Goal: Task Accomplishment & Management: Manage account settings

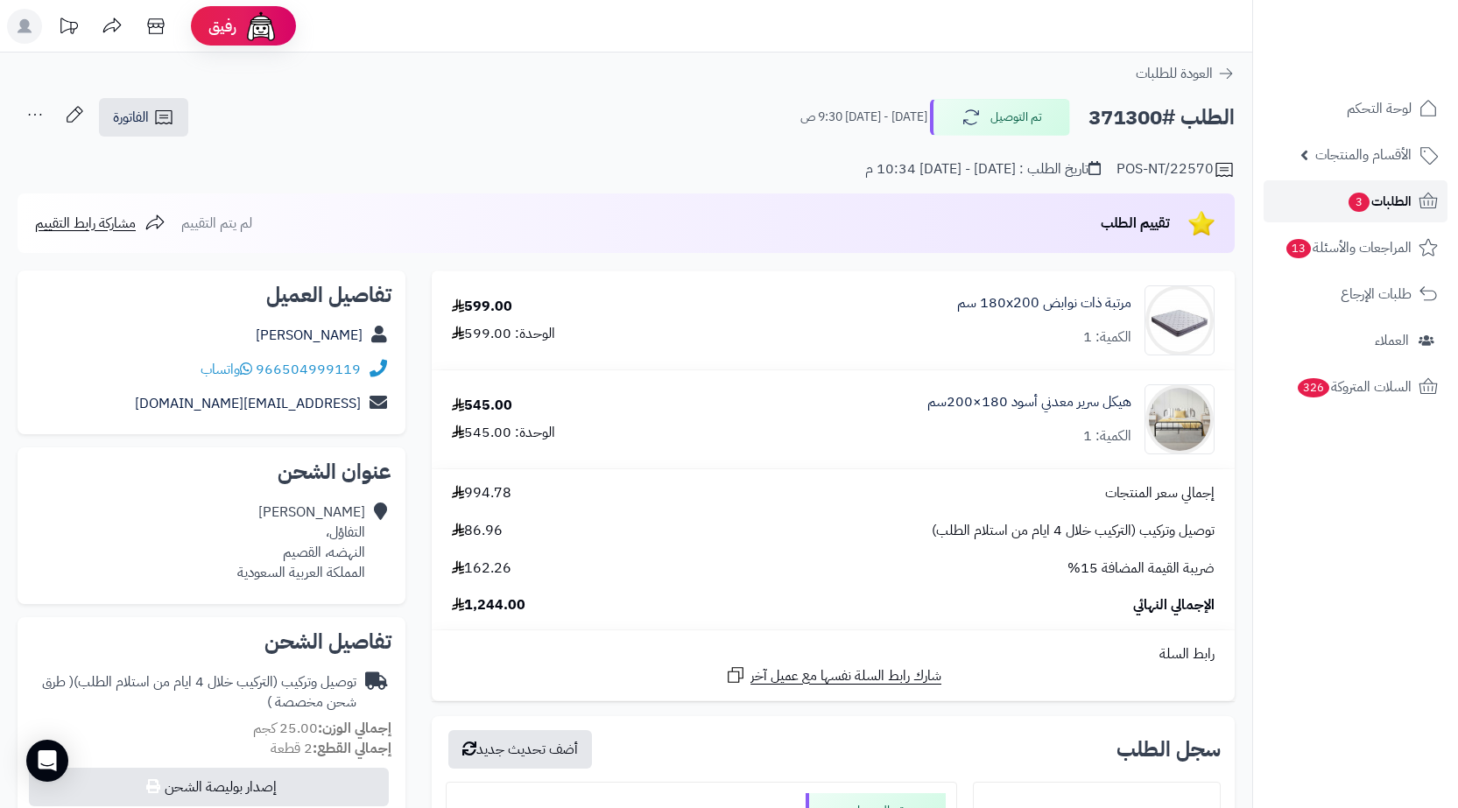
click at [1421, 201] on icon at bounding box center [1428, 201] width 21 height 21
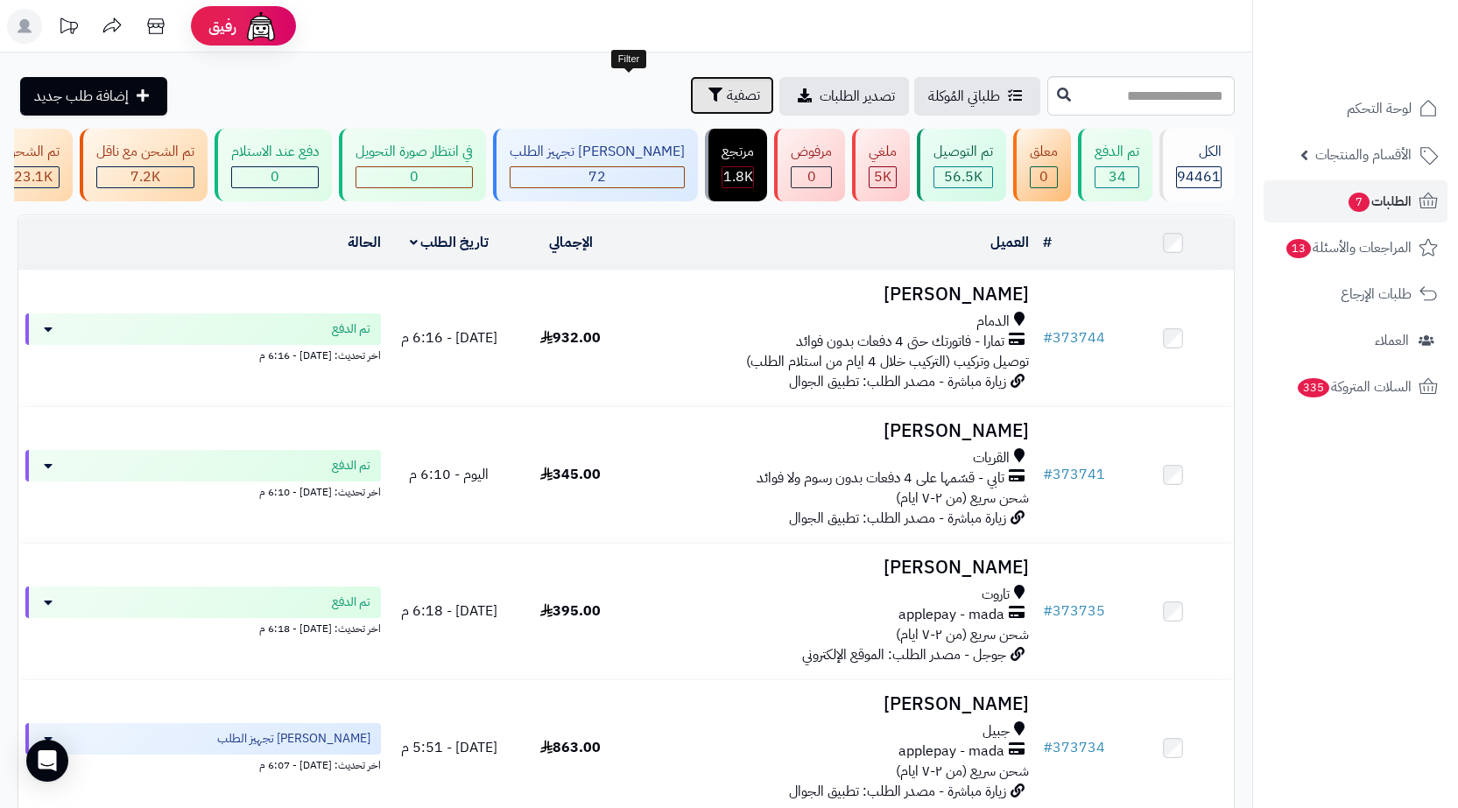
click at [727, 95] on span "تصفية" at bounding box center [743, 95] width 33 height 21
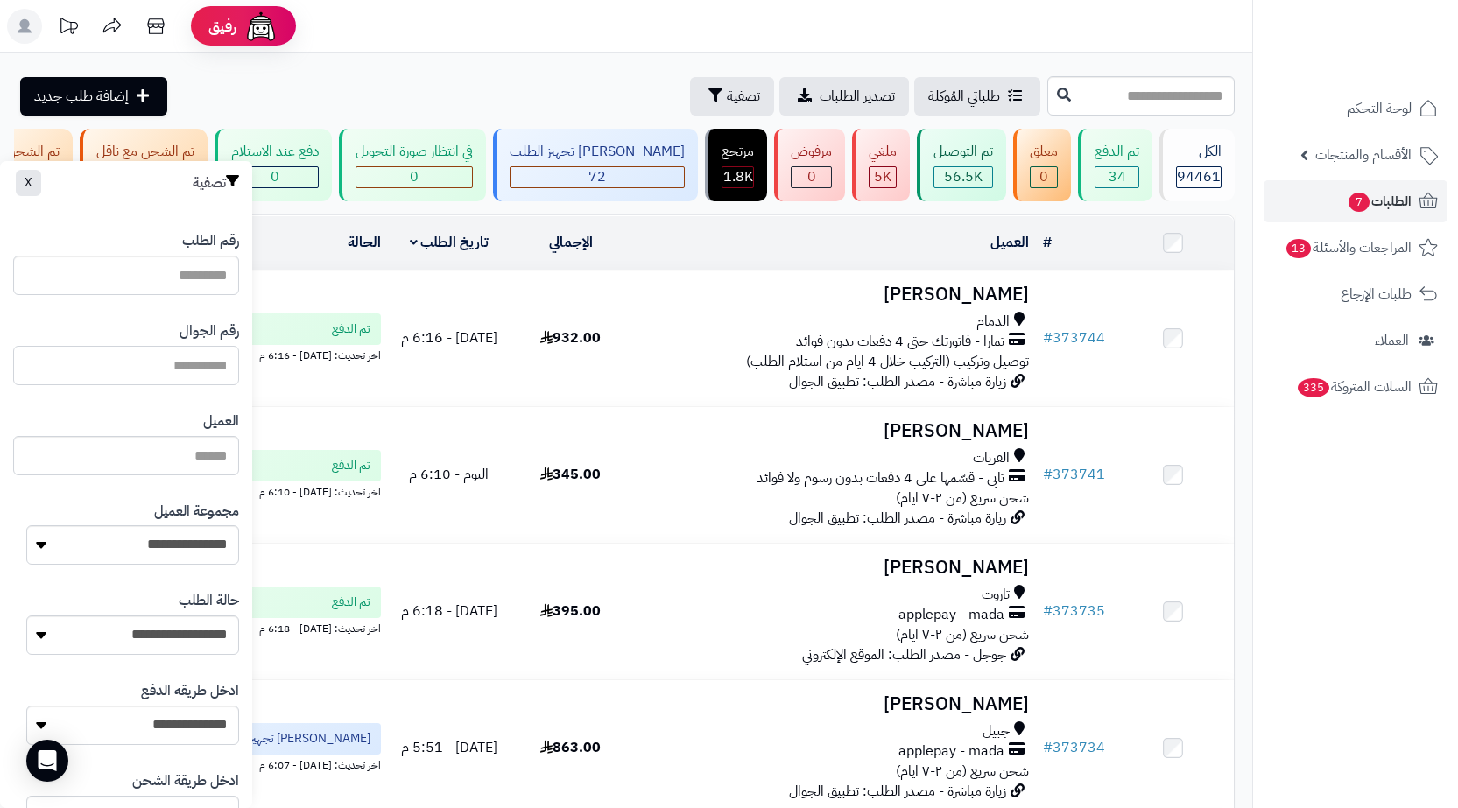
click at [189, 362] on input "text" at bounding box center [126, 365] width 226 height 39
paste input "*********"
type input "*********"
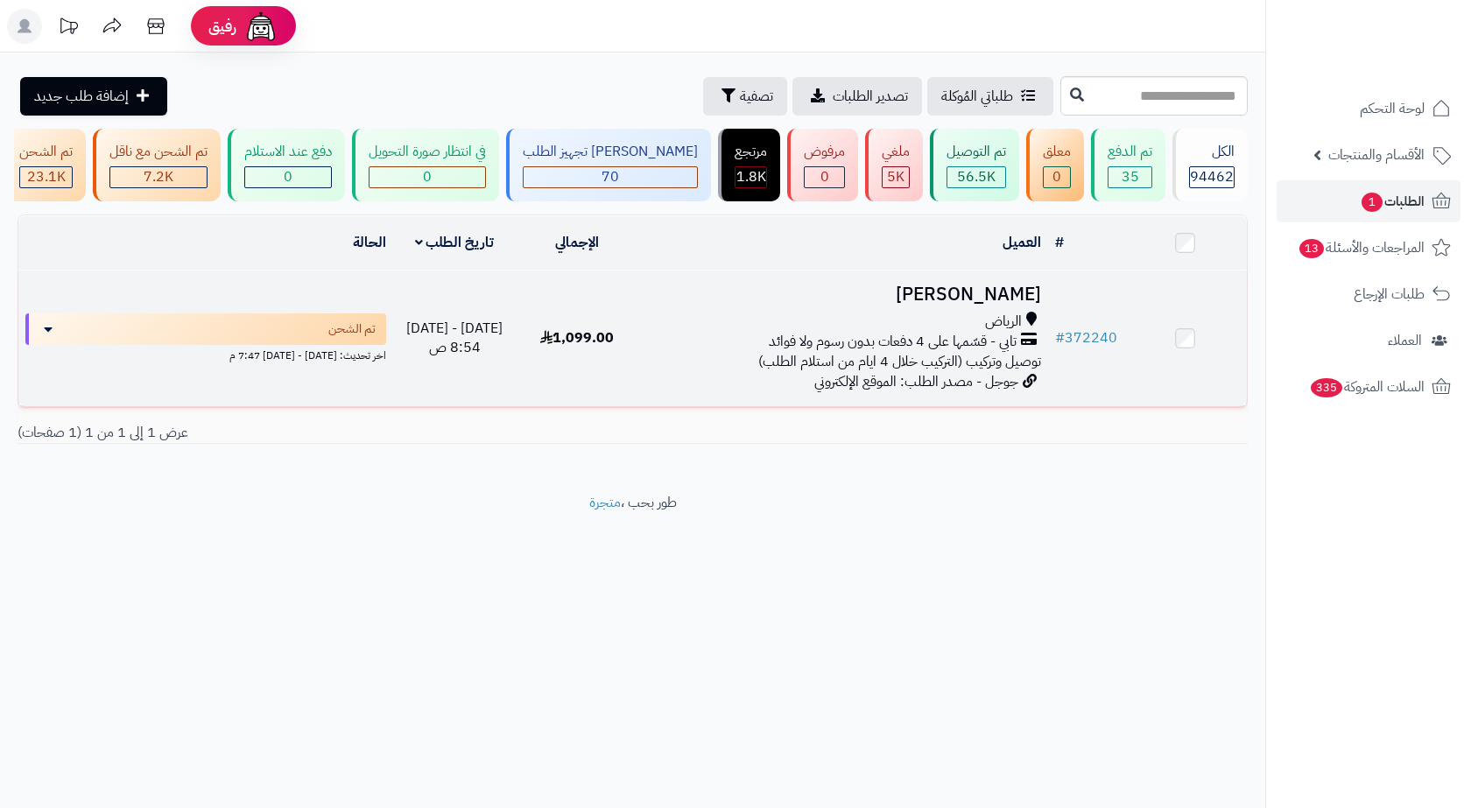
click at [680, 397] on td "حسان علوان الرياض تابي - قسّمها على 4 دفعات بدون رسوم ولا فوائد توصيل وتركيب (ا…" at bounding box center [843, 339] width 409 height 136
click at [679, 345] on div "تابي - قسّمها على 4 دفعات بدون رسوم ولا فوائد" at bounding box center [843, 342] width 395 height 20
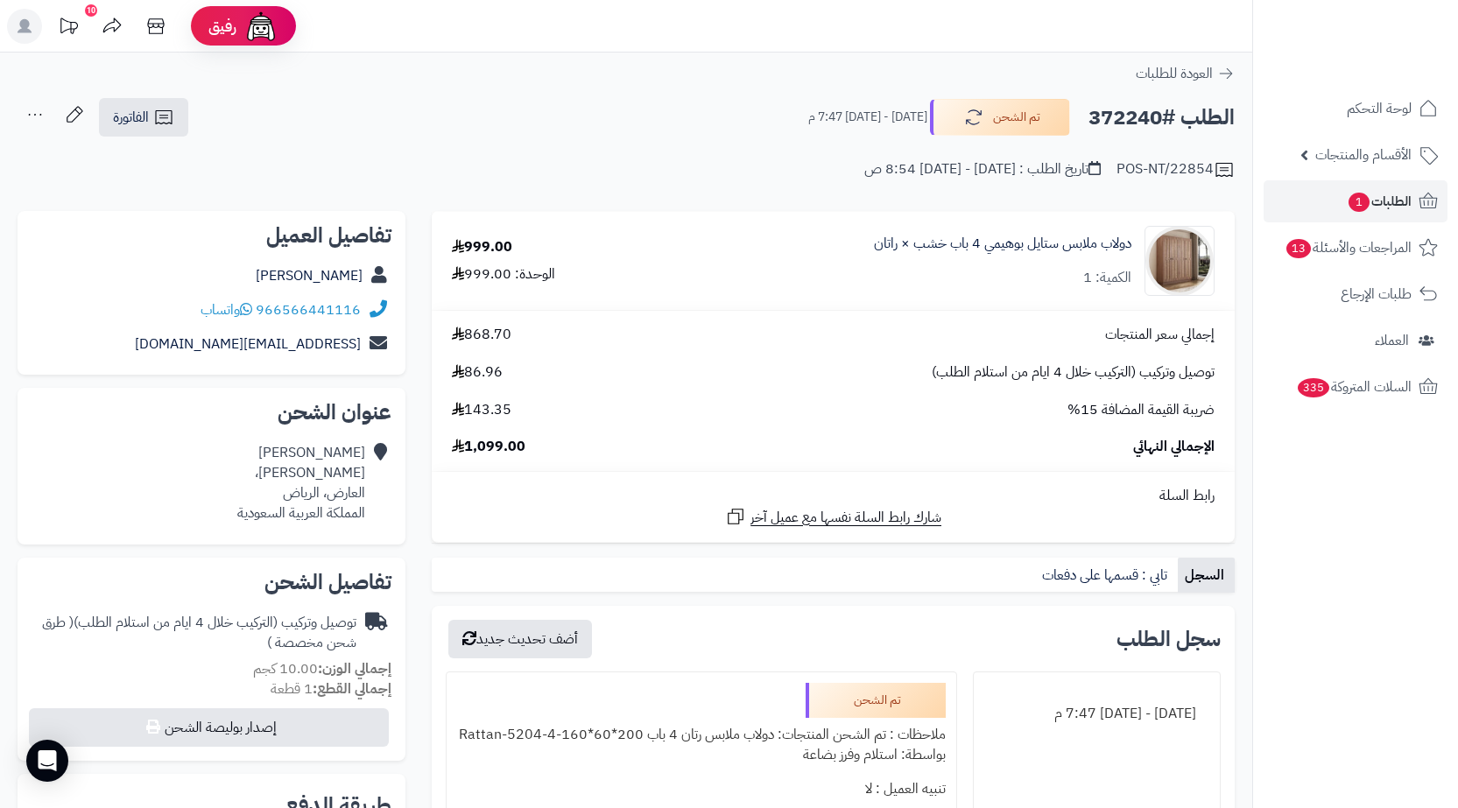
click at [1124, 118] on h2 "الطلب #372240" at bounding box center [1162, 118] width 146 height 36
copy h2 "372240"
click at [286, 483] on div "حسان علوان نعيم بن عبدالله، العارض، الرياض المملكة العربية السعودية" at bounding box center [301, 483] width 128 height 80
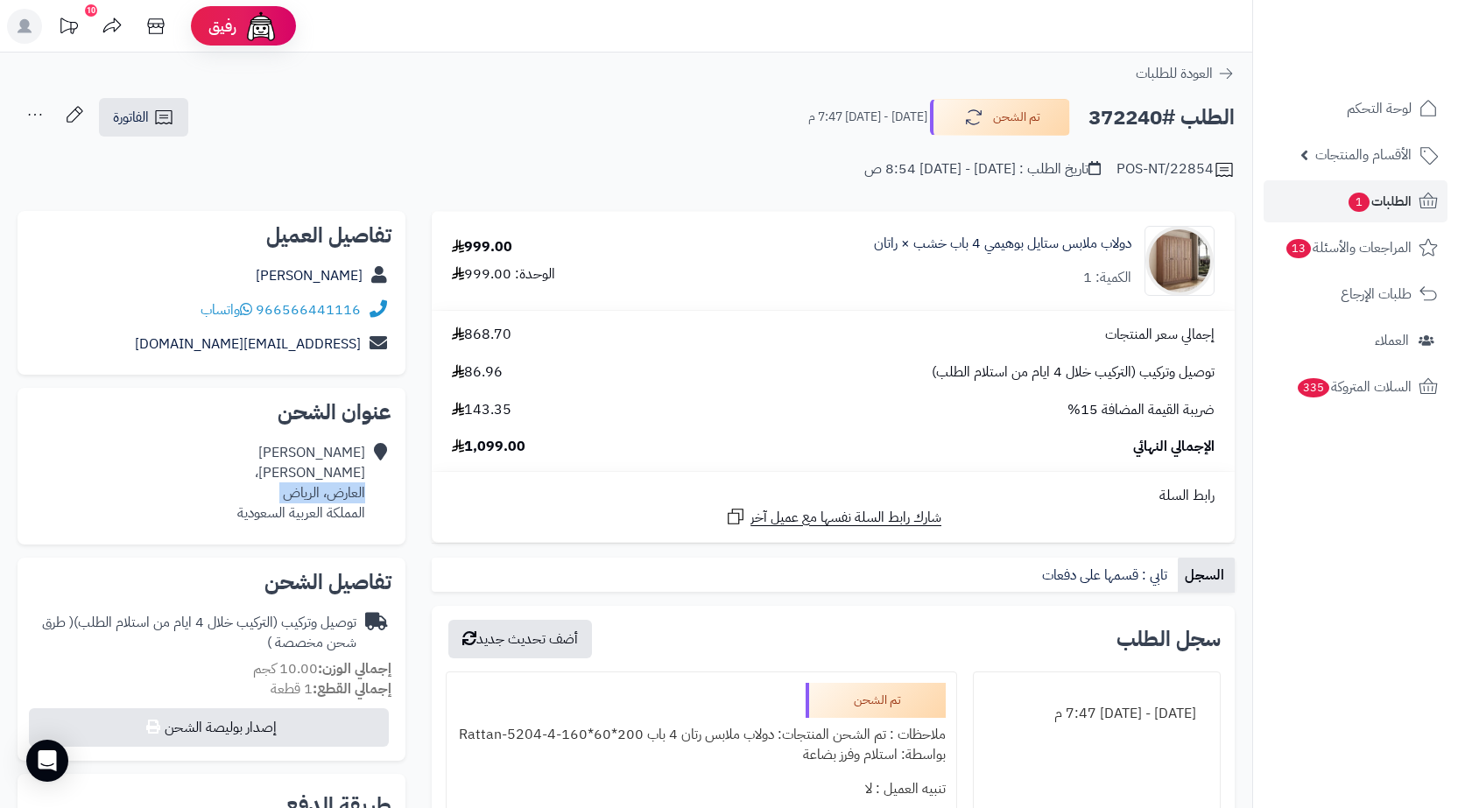
click at [286, 483] on div "حسان علوان نعيم بن عبدالله، العارض، الرياض المملكة العربية السعودية" at bounding box center [301, 483] width 128 height 80
copy div "العارض، الرياض"
click at [163, 128] on icon at bounding box center [163, 117] width 21 height 21
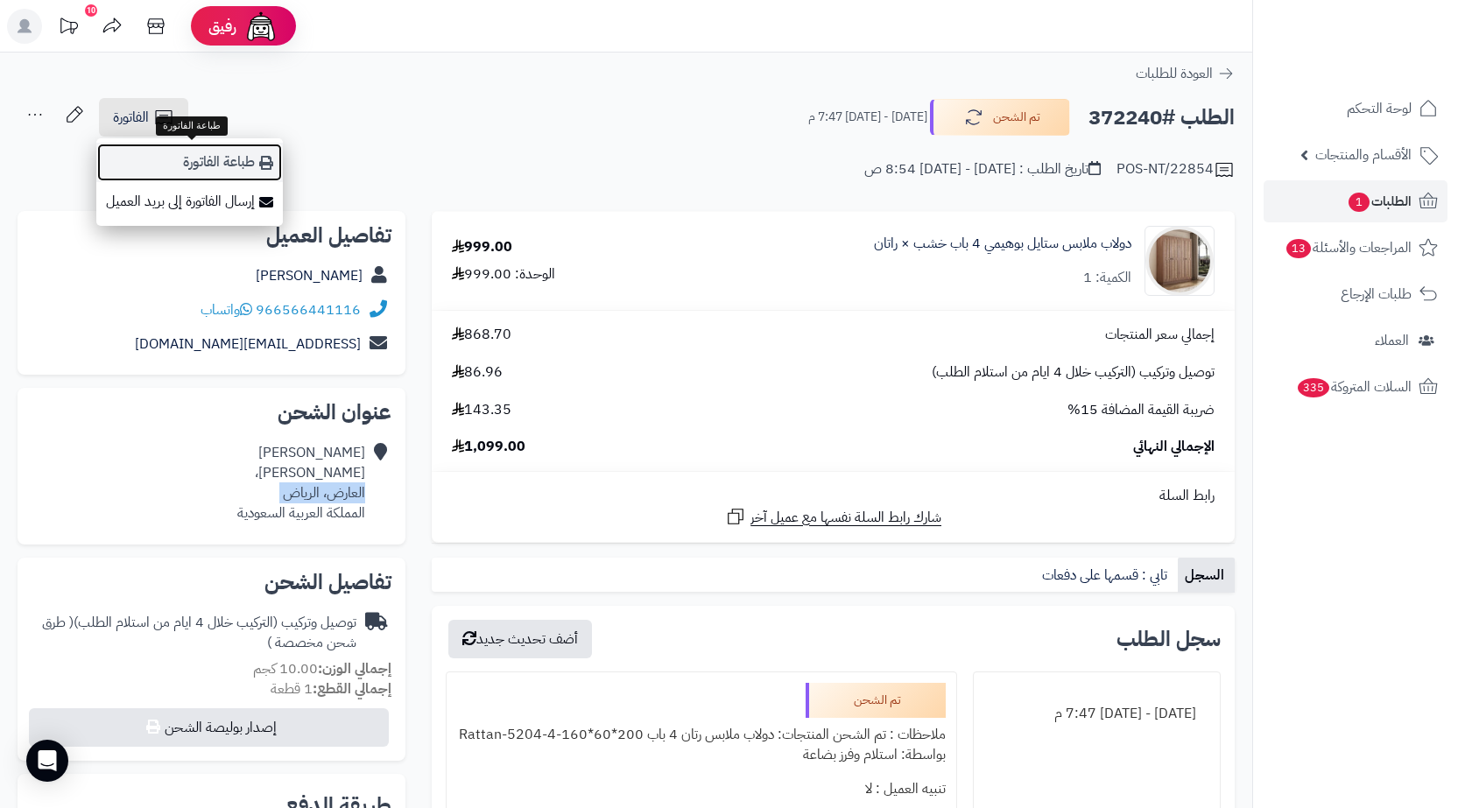
click at [215, 177] on link "طباعة الفاتورة" at bounding box center [189, 162] width 187 height 39
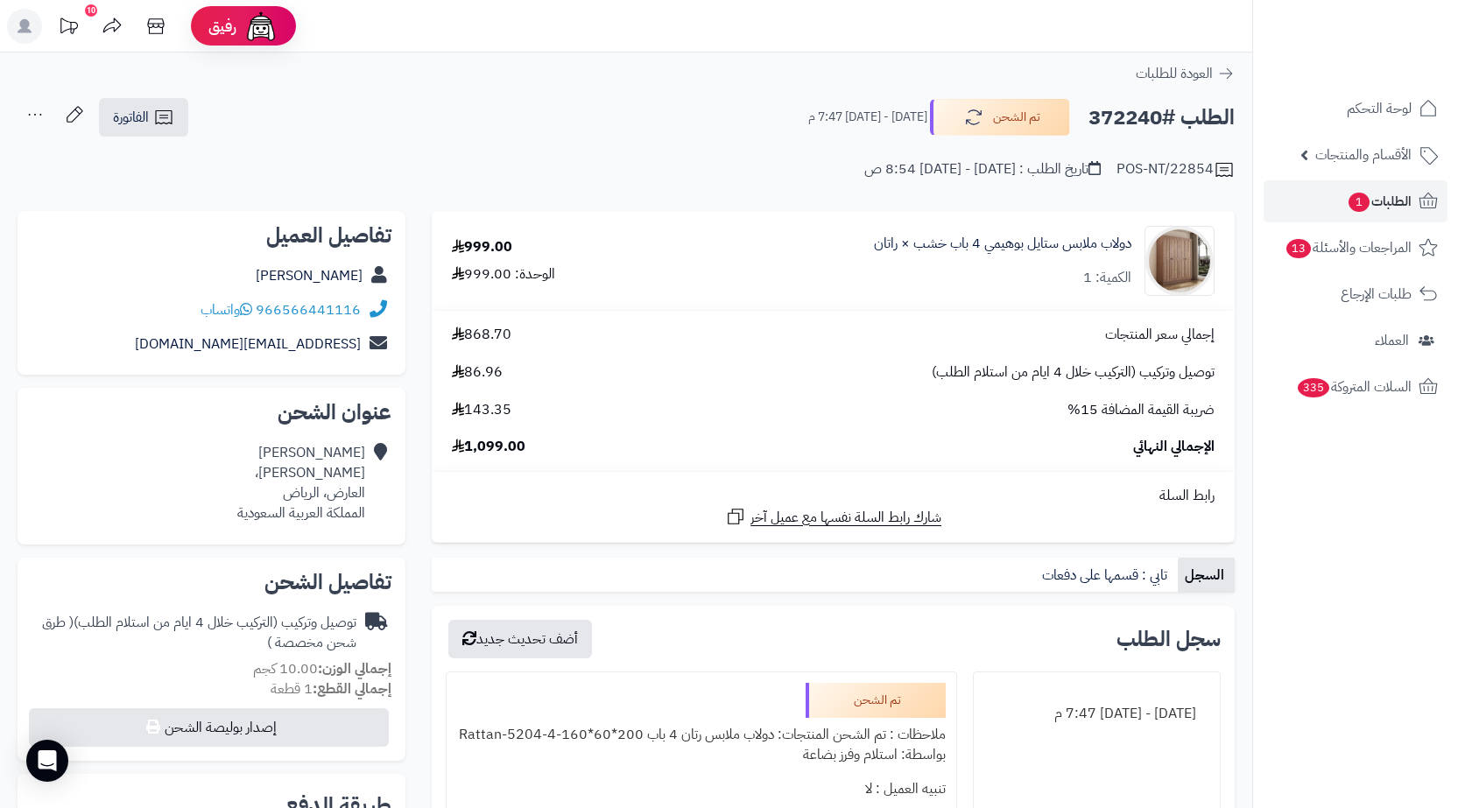
click at [1129, 113] on h2 "الطلب #372240" at bounding box center [1162, 118] width 146 height 36
copy h2 "372240"
click at [1357, 201] on span "1" at bounding box center [1359, 202] width 21 height 19
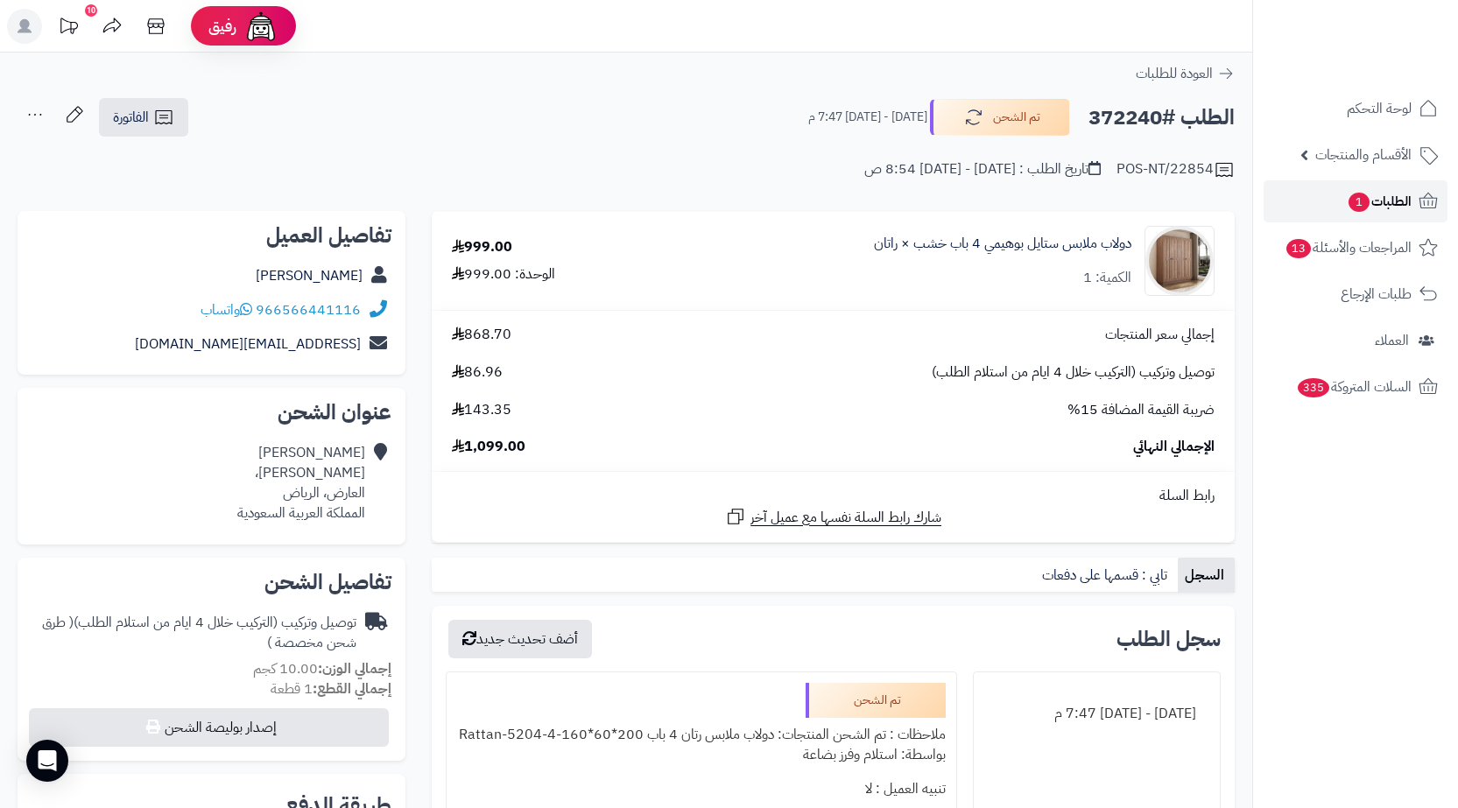
click at [1347, 211] on span "الطلبات 1" at bounding box center [1379, 201] width 65 height 25
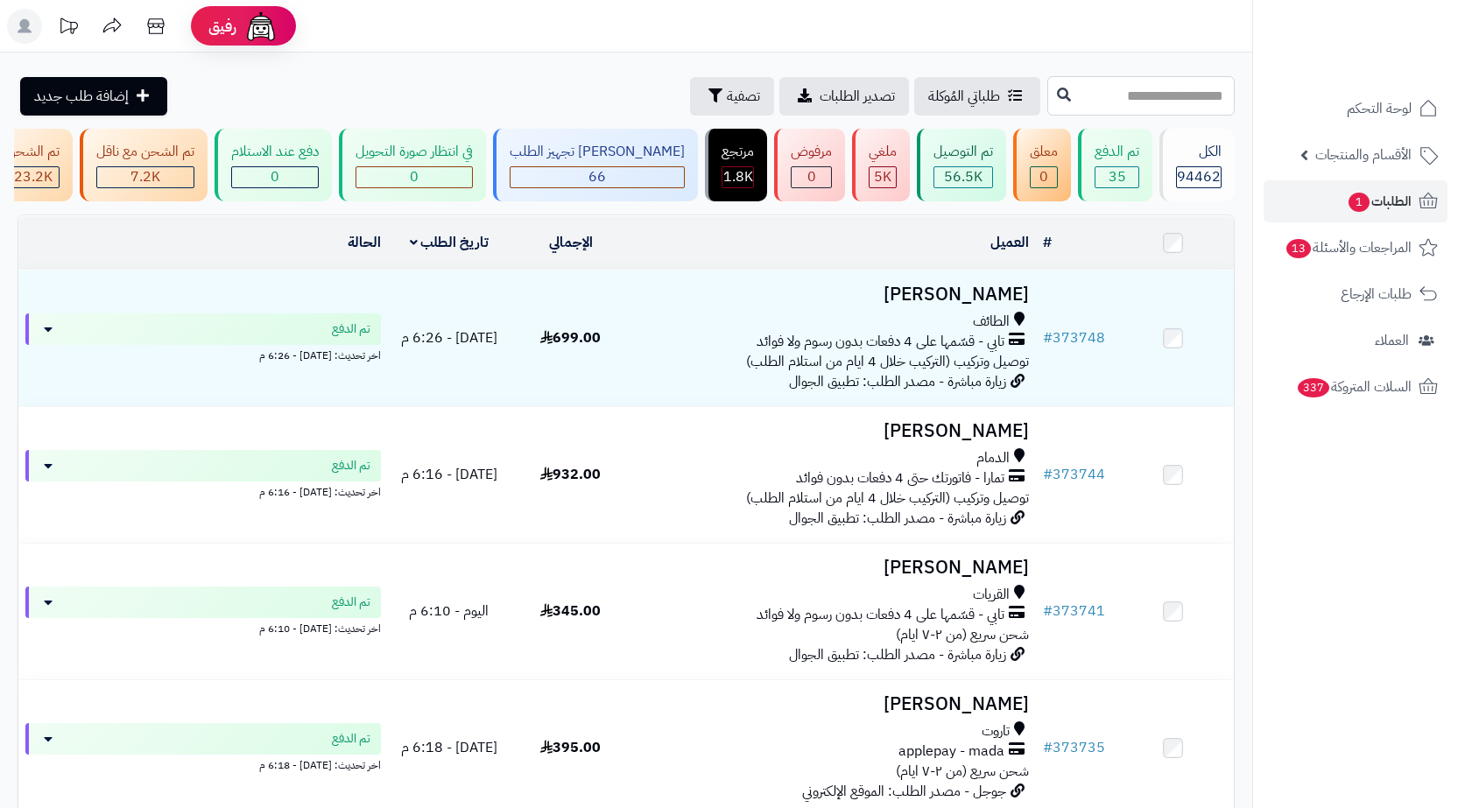
click at [1191, 109] on input "text" at bounding box center [1140, 95] width 187 height 39
paste input "******"
type input "******"
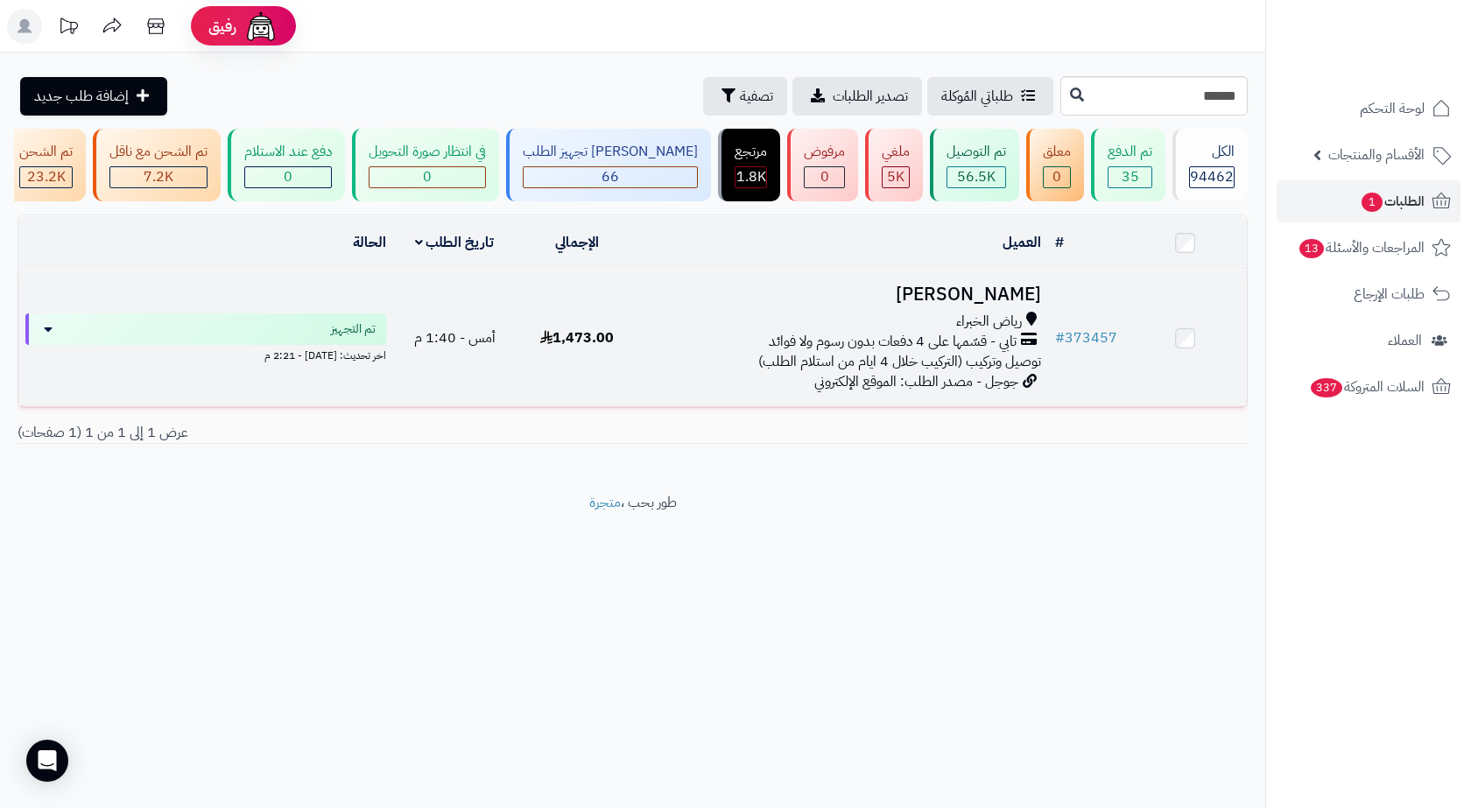
click at [957, 305] on h3 "[PERSON_NAME]" at bounding box center [843, 295] width 395 height 20
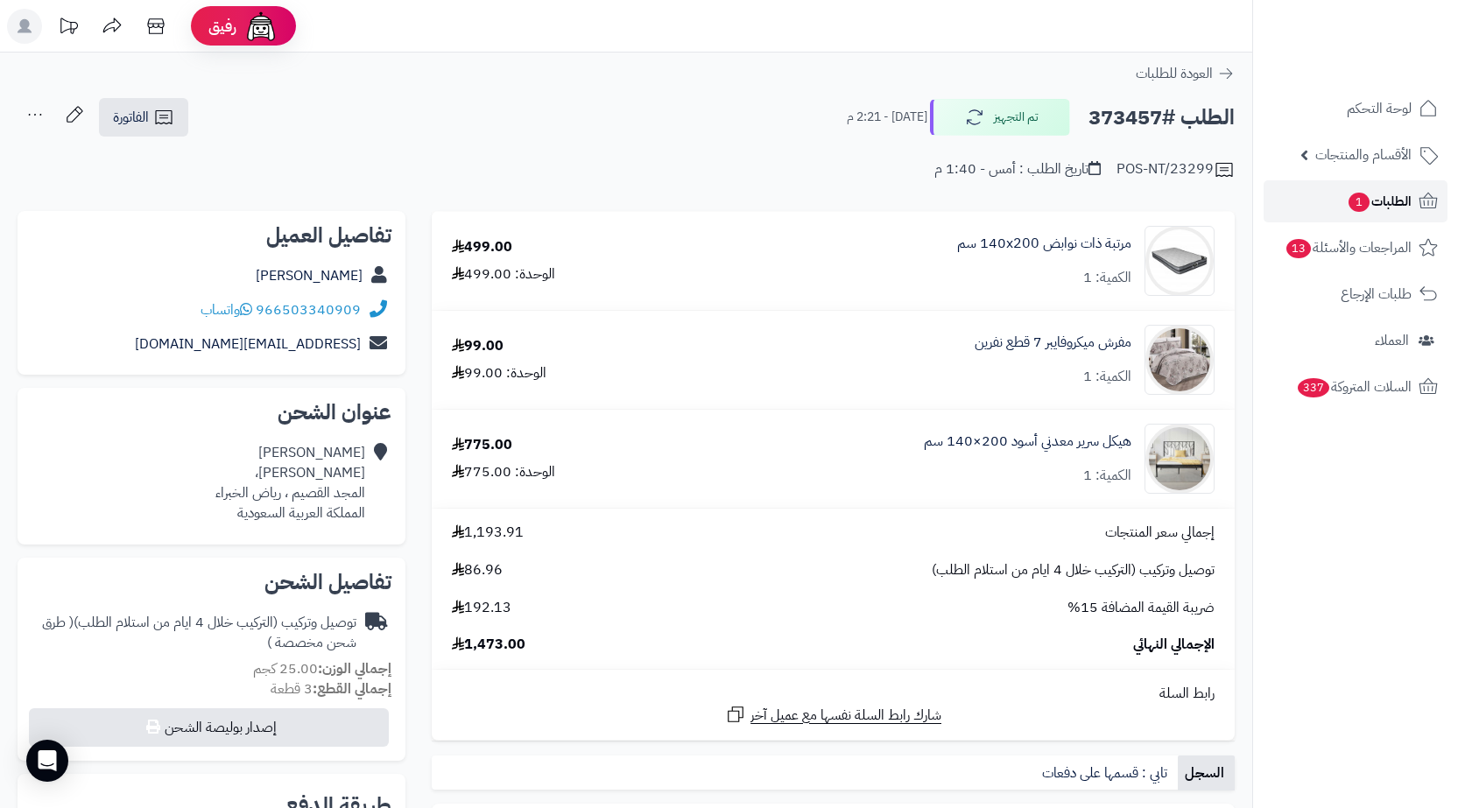
click at [1390, 204] on span "الطلبات 1" at bounding box center [1379, 201] width 65 height 25
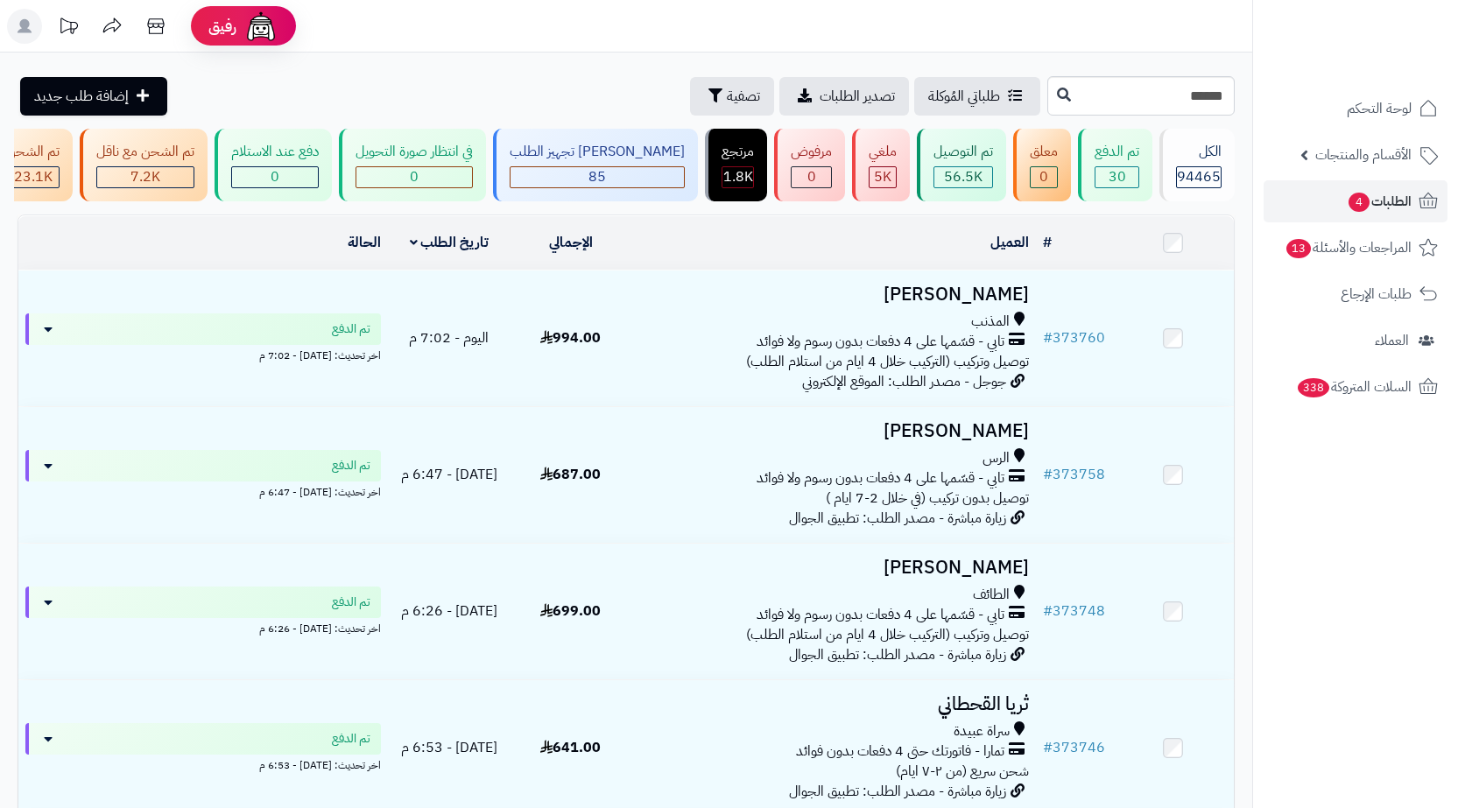
type input "******"
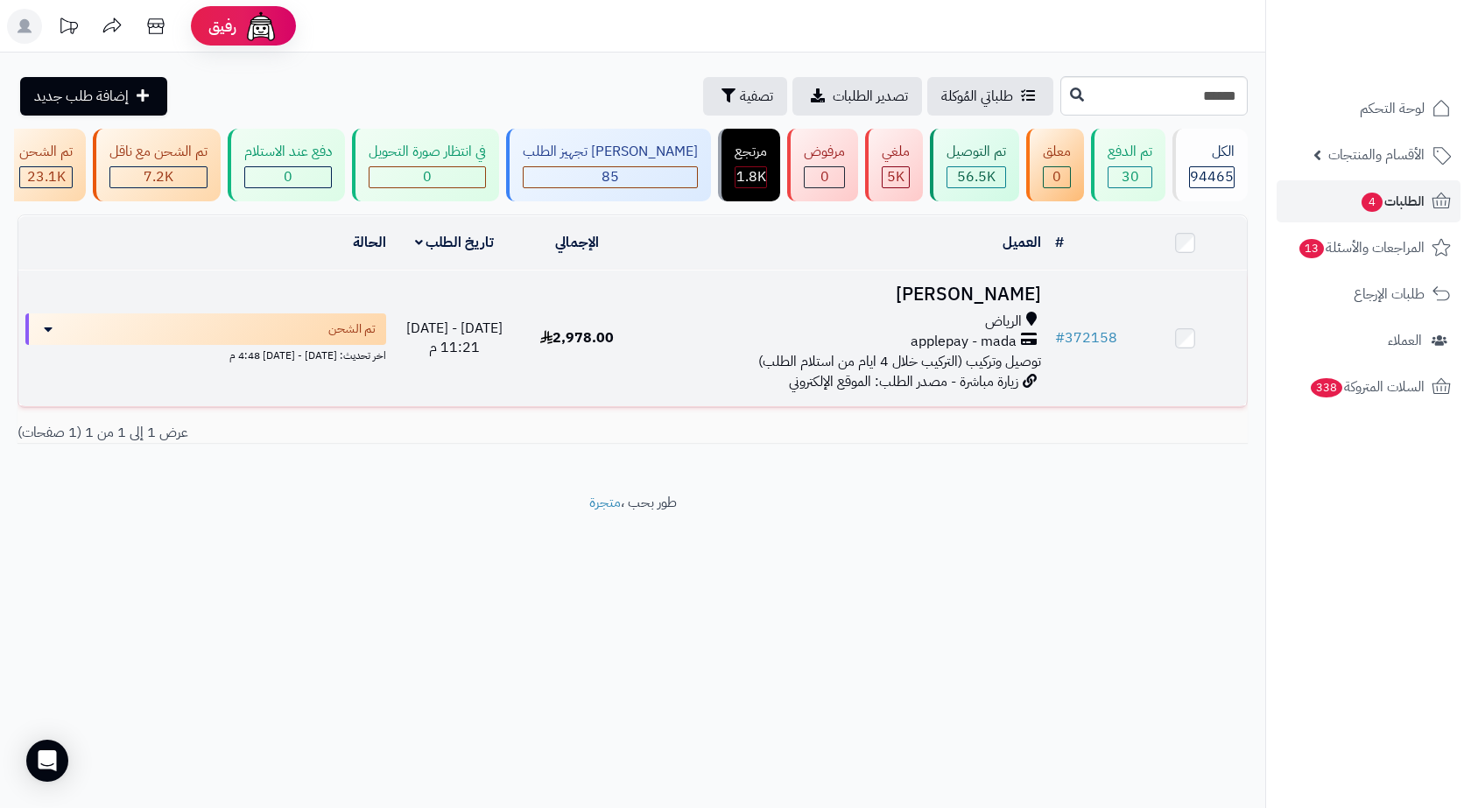
click at [778, 305] on h3 "[PERSON_NAME]" at bounding box center [843, 295] width 395 height 20
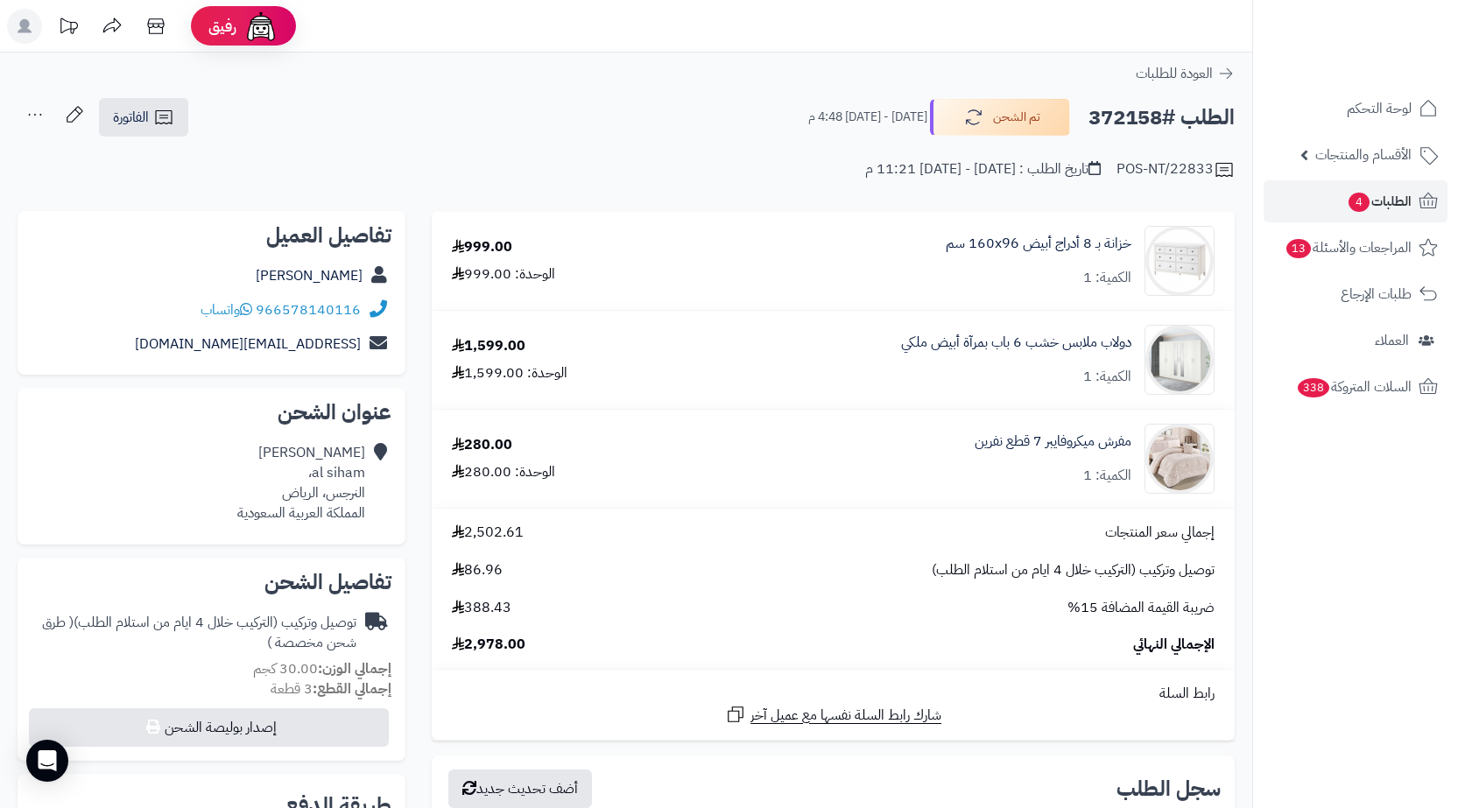
click at [1113, 124] on h2 "الطلب #372158" at bounding box center [1162, 118] width 146 height 36
click at [1113, 123] on h2 "الطلب #372158" at bounding box center [1162, 118] width 146 height 36
copy h2 "372158"
click at [333, 487] on div "zainab ahmed al siham، النرجس، الرياض المملكة العربية السعودية" at bounding box center [301, 483] width 128 height 80
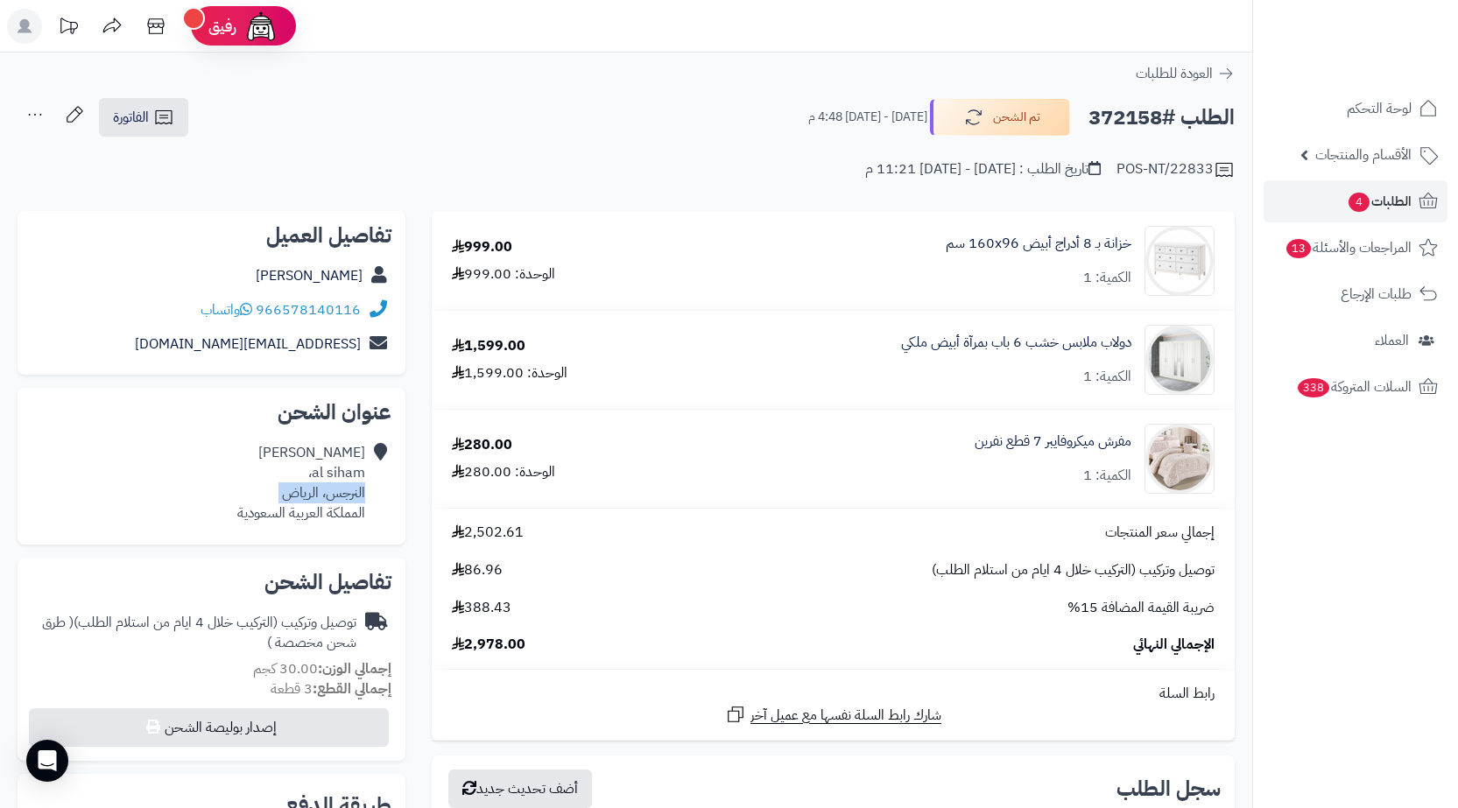
click at [333, 487] on div "zainab ahmed al siham، النرجس، الرياض المملكة العربية السعودية" at bounding box center [301, 483] width 128 height 80
copy div "النرجس، الرياض"
click at [155, 111] on icon at bounding box center [163, 117] width 21 height 21
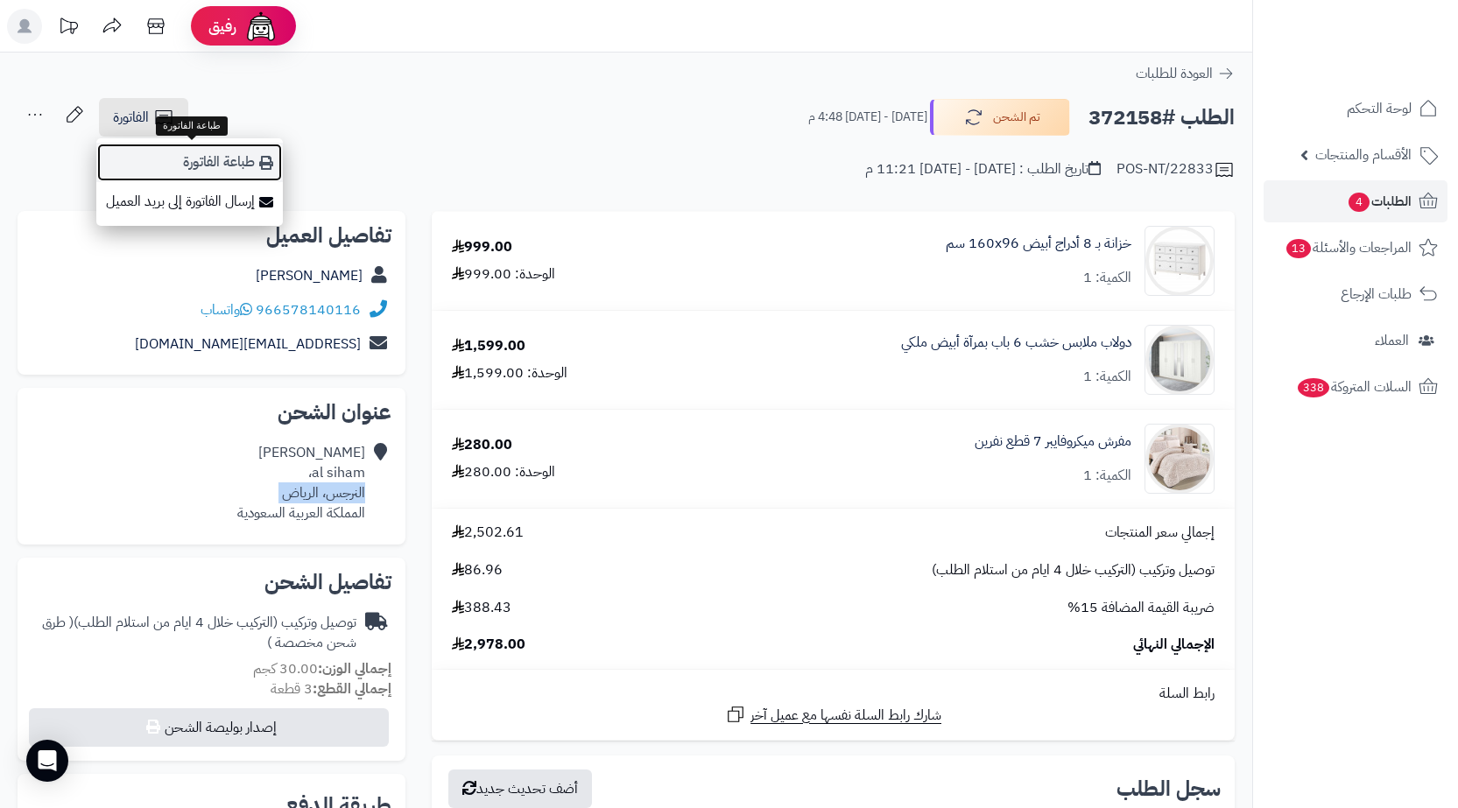
click at [245, 157] on link "طباعة الفاتورة" at bounding box center [189, 162] width 187 height 39
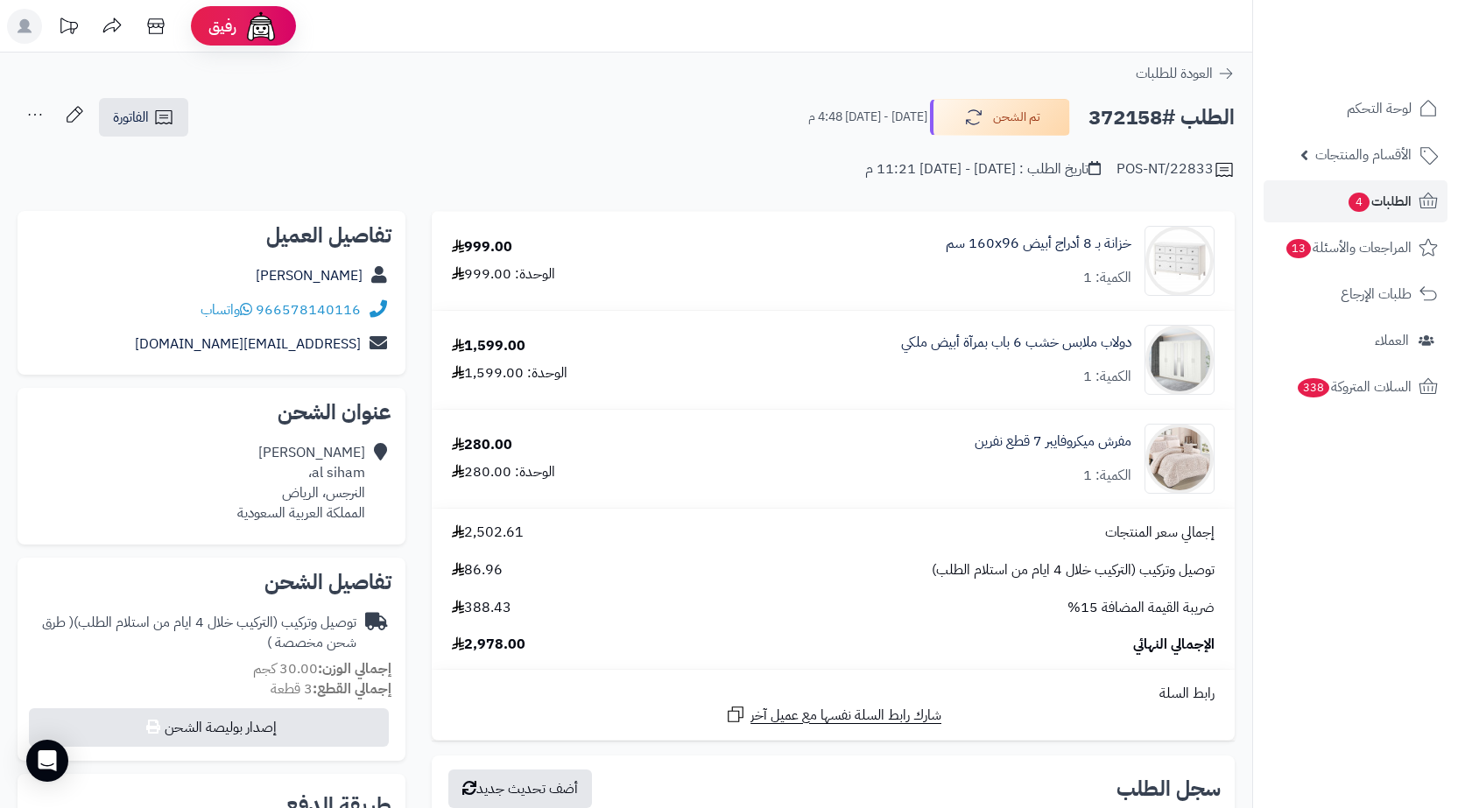
click at [1108, 110] on h2 "الطلب #372158" at bounding box center [1162, 118] width 146 height 36
copy h2 "372158"
click at [1323, 203] on link "الطلبات 4" at bounding box center [1356, 201] width 184 height 42
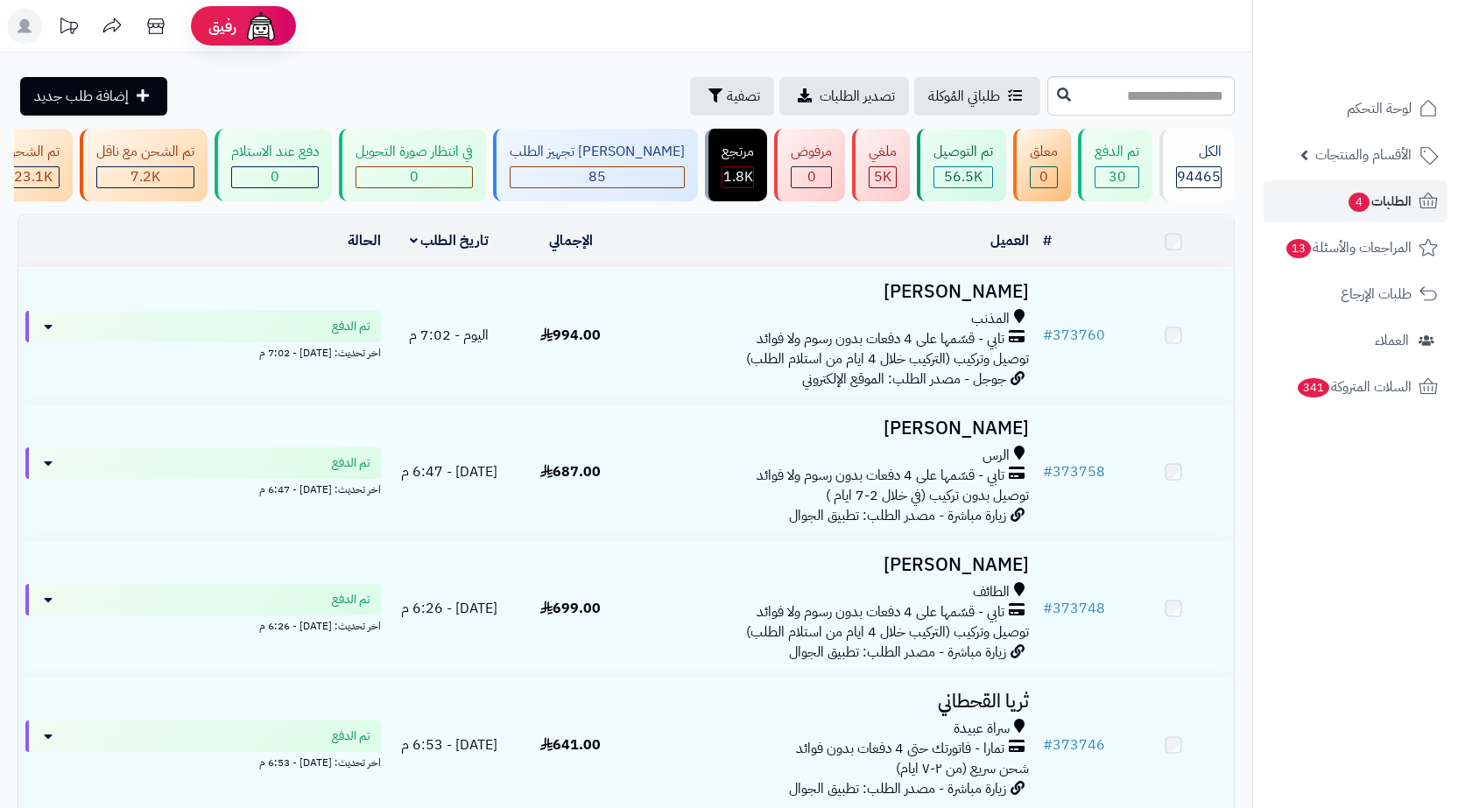
click at [1147, 104] on input "text" at bounding box center [1140, 95] width 187 height 39
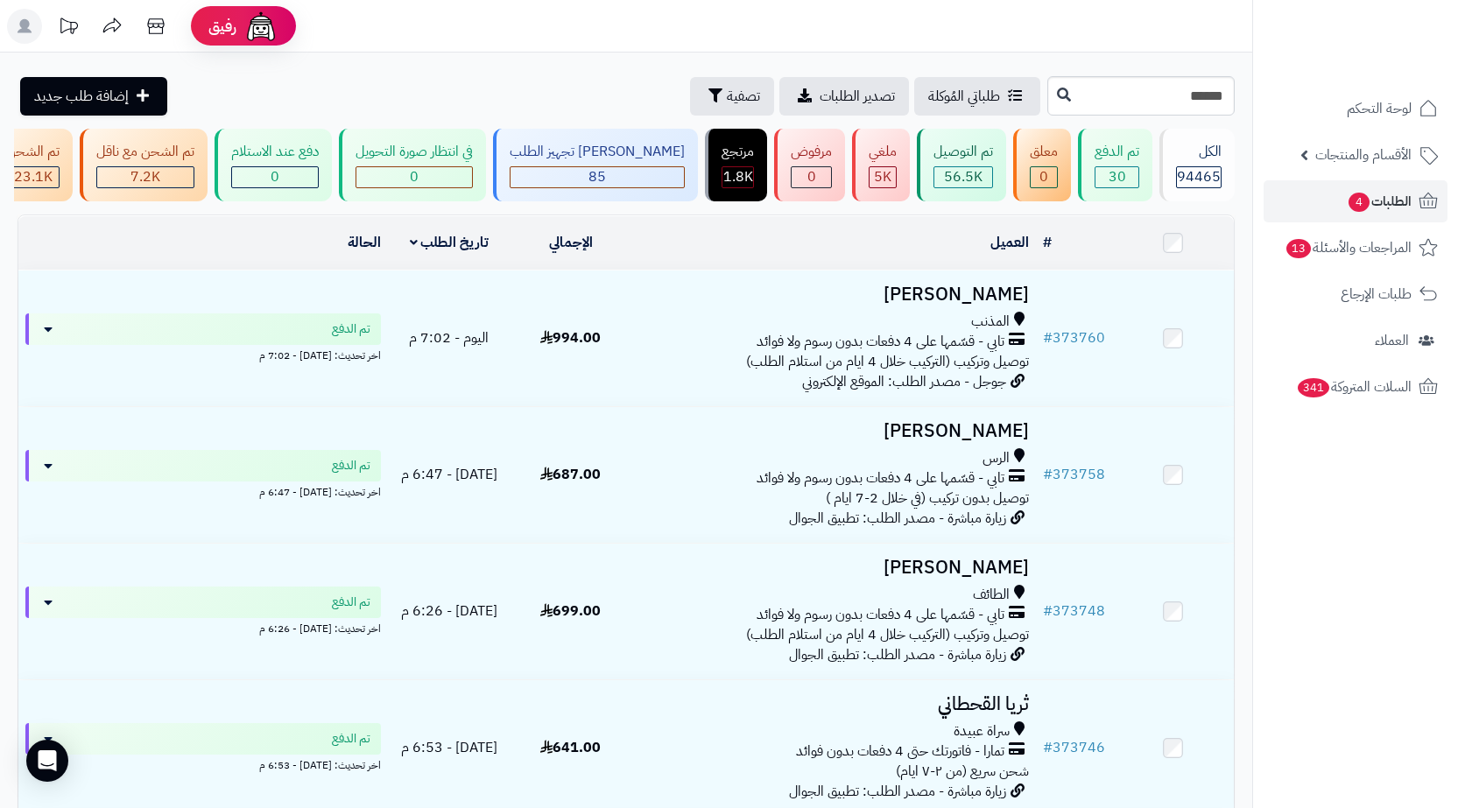
type input "******"
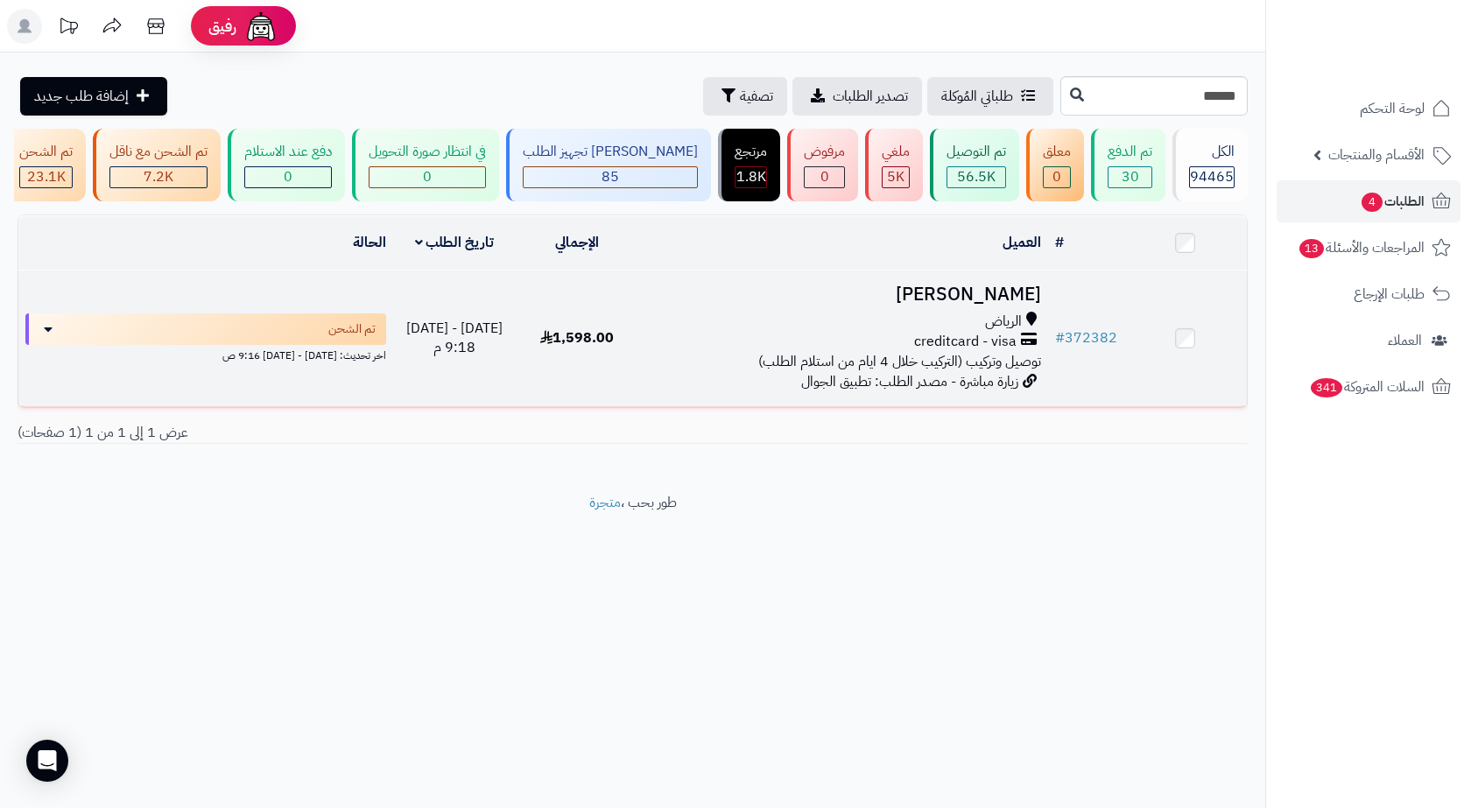
click at [1013, 286] on td "عبدالمحسن بن بصيص الرياض creditcard - visa توصيل وتركيب (التركيب خلال 4 ايام من…" at bounding box center [843, 339] width 409 height 136
click at [979, 321] on td "عبدالمحسن بن بصيص الرياض creditcard - visa توصيل وتركيب (التركيب خلال 4 ايام من…" at bounding box center [843, 339] width 409 height 136
click at [919, 328] on div "الرياض" at bounding box center [843, 322] width 395 height 20
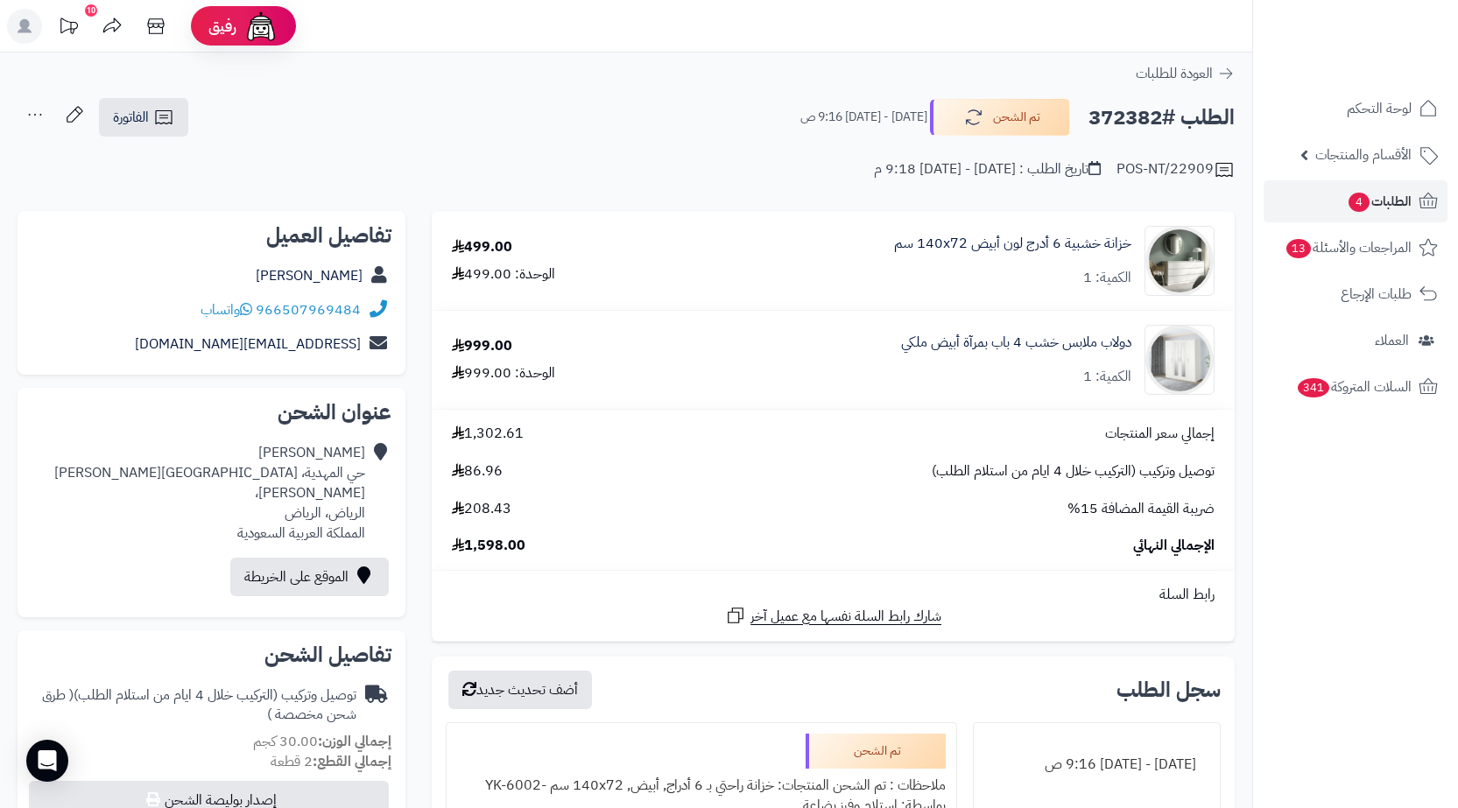
click at [1114, 113] on h2 "الطلب #372382" at bounding box center [1162, 118] width 146 height 36
copy h2 "372382"
click at [348, 487] on div "عبدالمحسن بن بصيص حي المهدية، شارع عبد الكريم الصريفي، الرياض، الرياض المملكة ا…" at bounding box center [199, 493] width 334 height 100
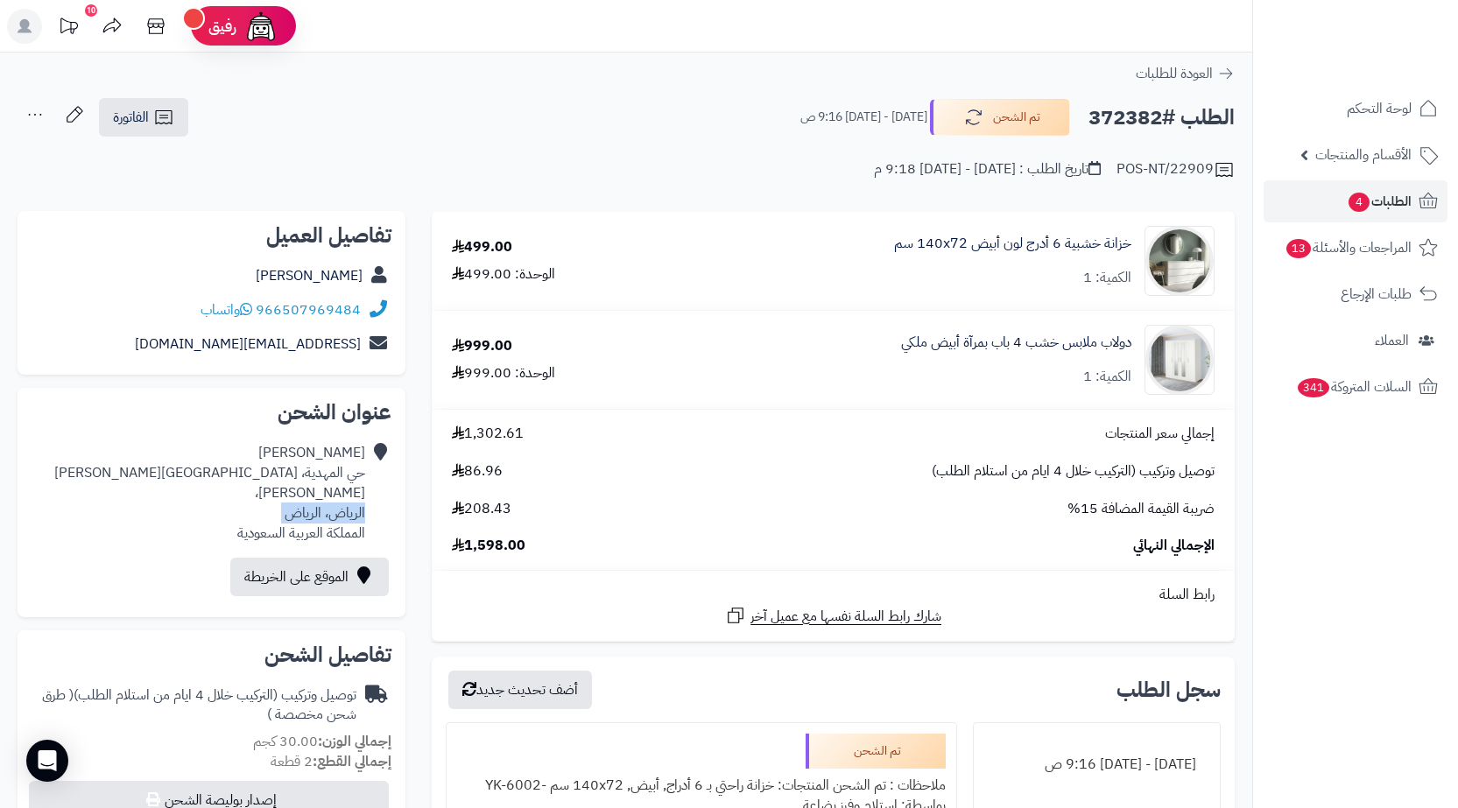
click at [348, 487] on div "عبدالمحسن بن بصيص حي المهدية، شارع عبد الكريم الصريفي، الرياض، الرياض المملكة ا…" at bounding box center [199, 493] width 334 height 100
copy div "الرياض، الرياض"
click at [134, 116] on span "الفاتورة" at bounding box center [131, 117] width 36 height 21
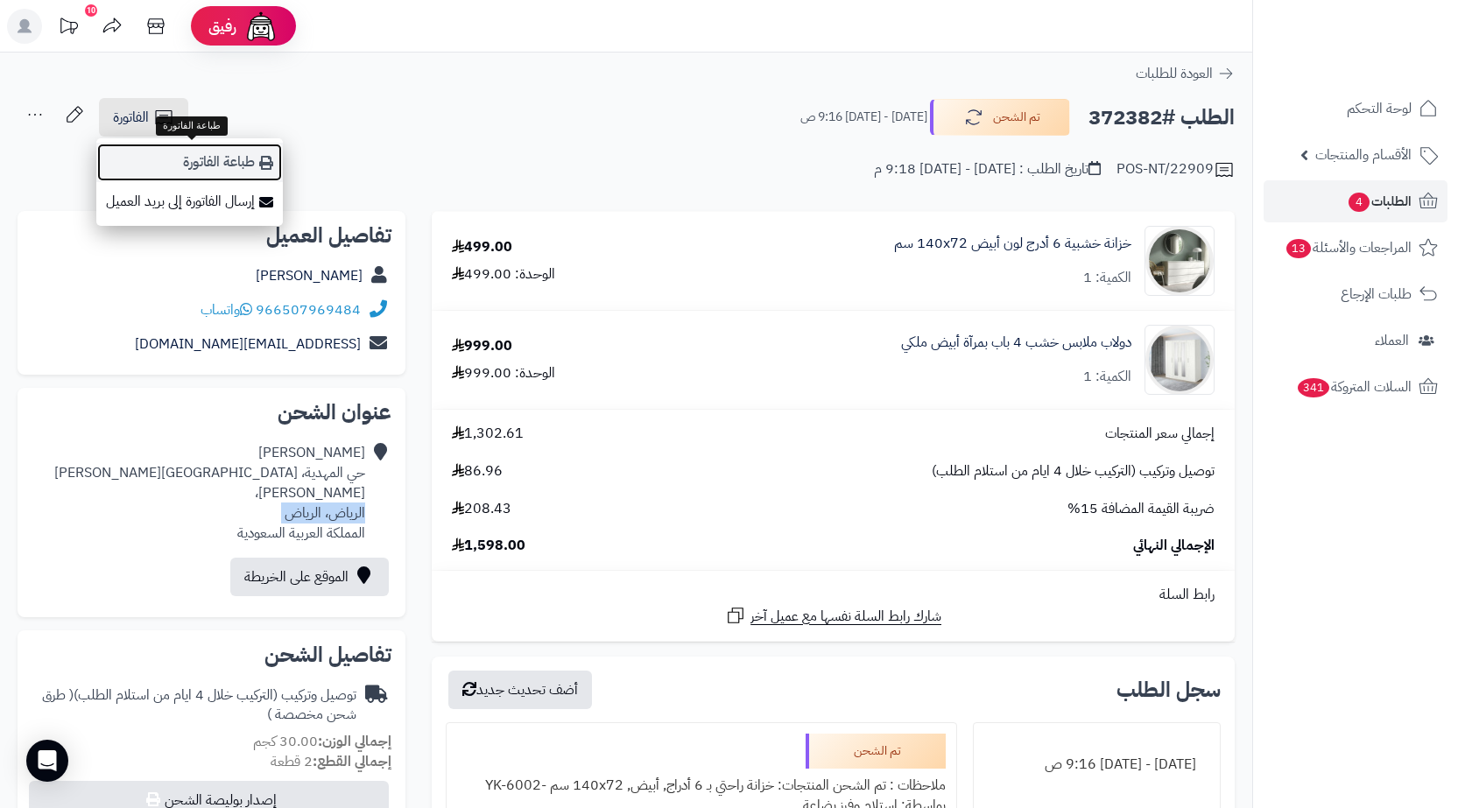
click at [220, 166] on link "طباعة الفاتورة" at bounding box center [189, 162] width 187 height 39
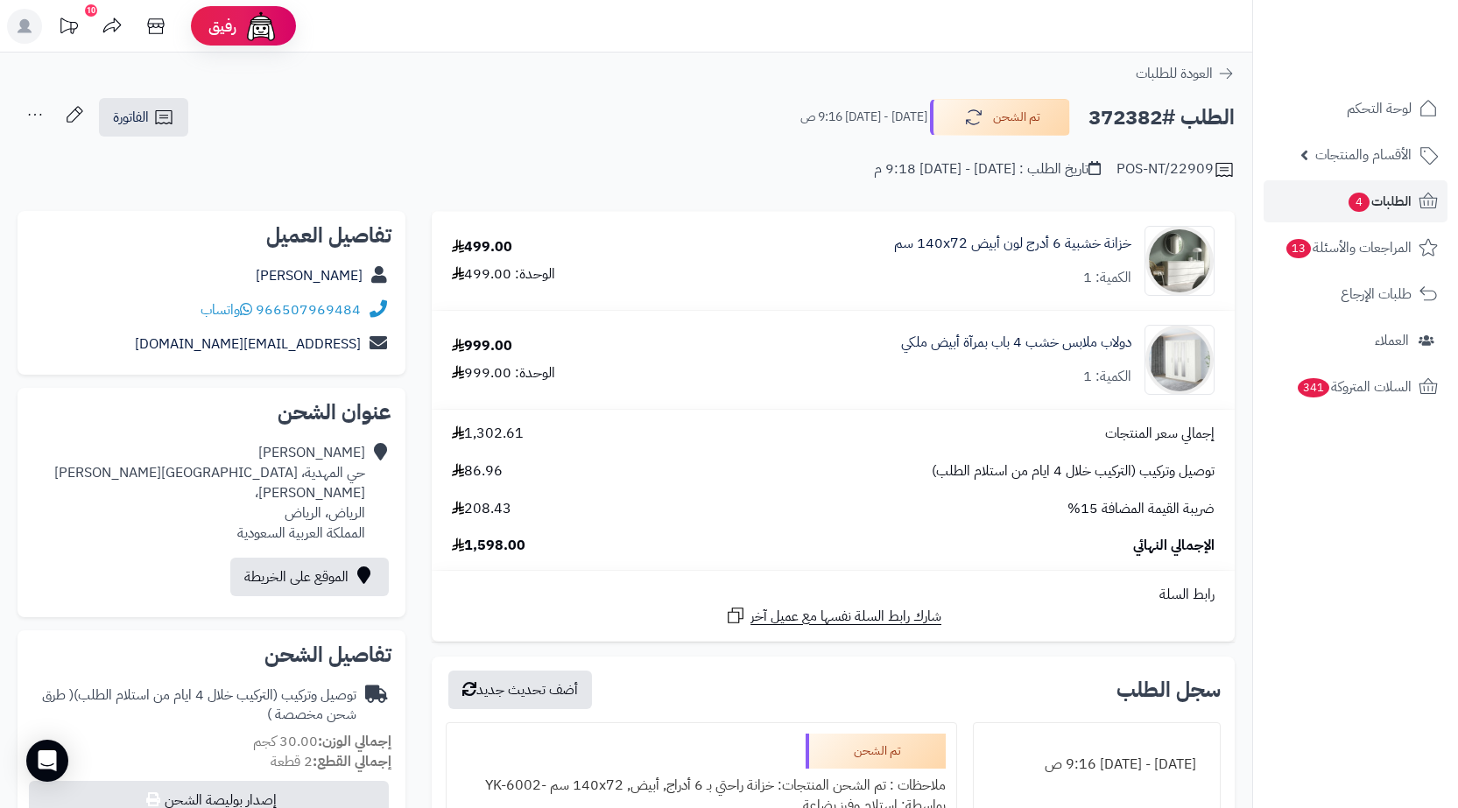
click at [1099, 124] on h2 "الطلب #372382" at bounding box center [1162, 118] width 146 height 36
copy h2 "372382"
click at [1400, 287] on span "طلبات الإرجاع" at bounding box center [1377, 294] width 70 height 25
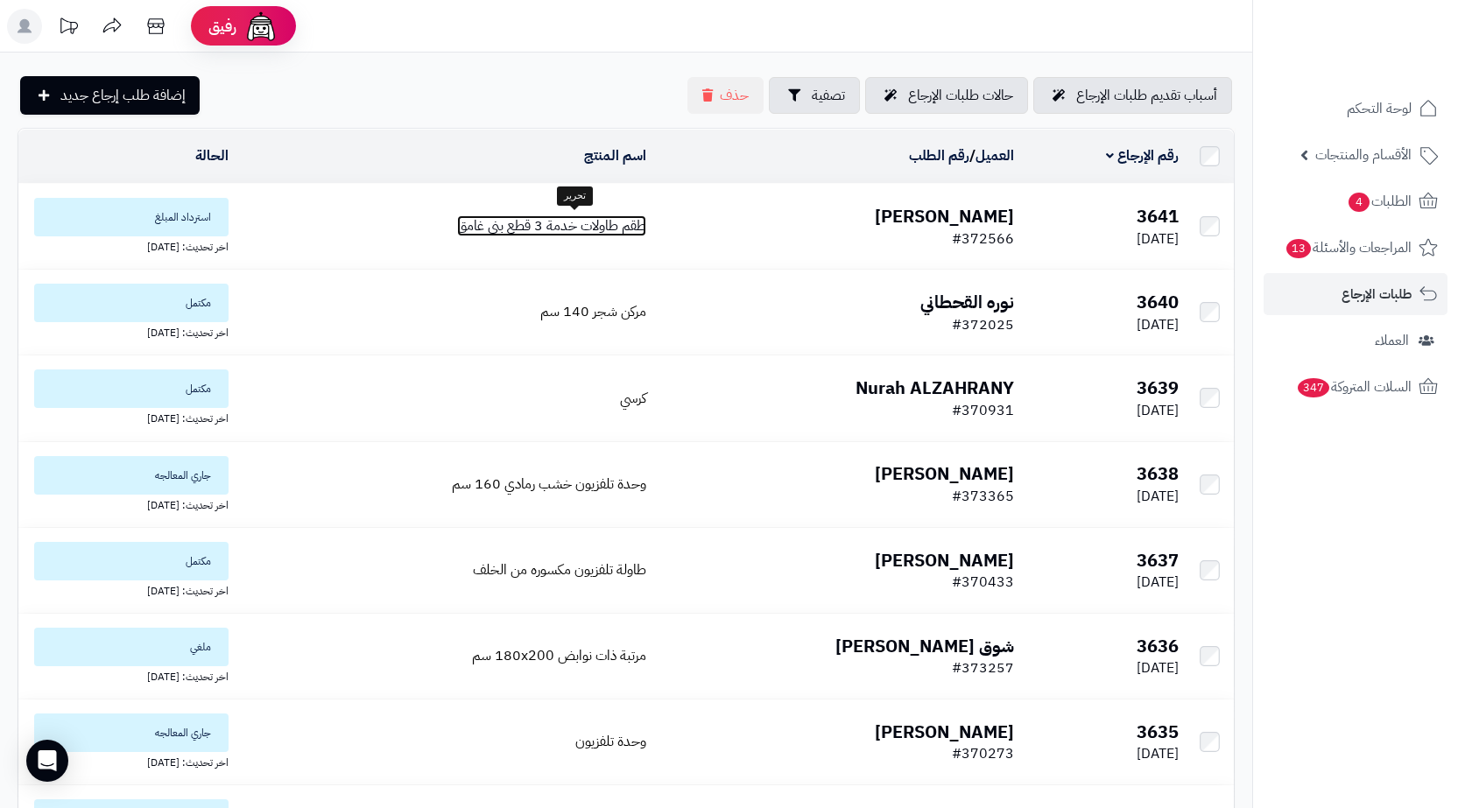
click at [501, 230] on span "طقم طاولات خدمة 3 قطع بني غامق" at bounding box center [551, 225] width 189 height 21
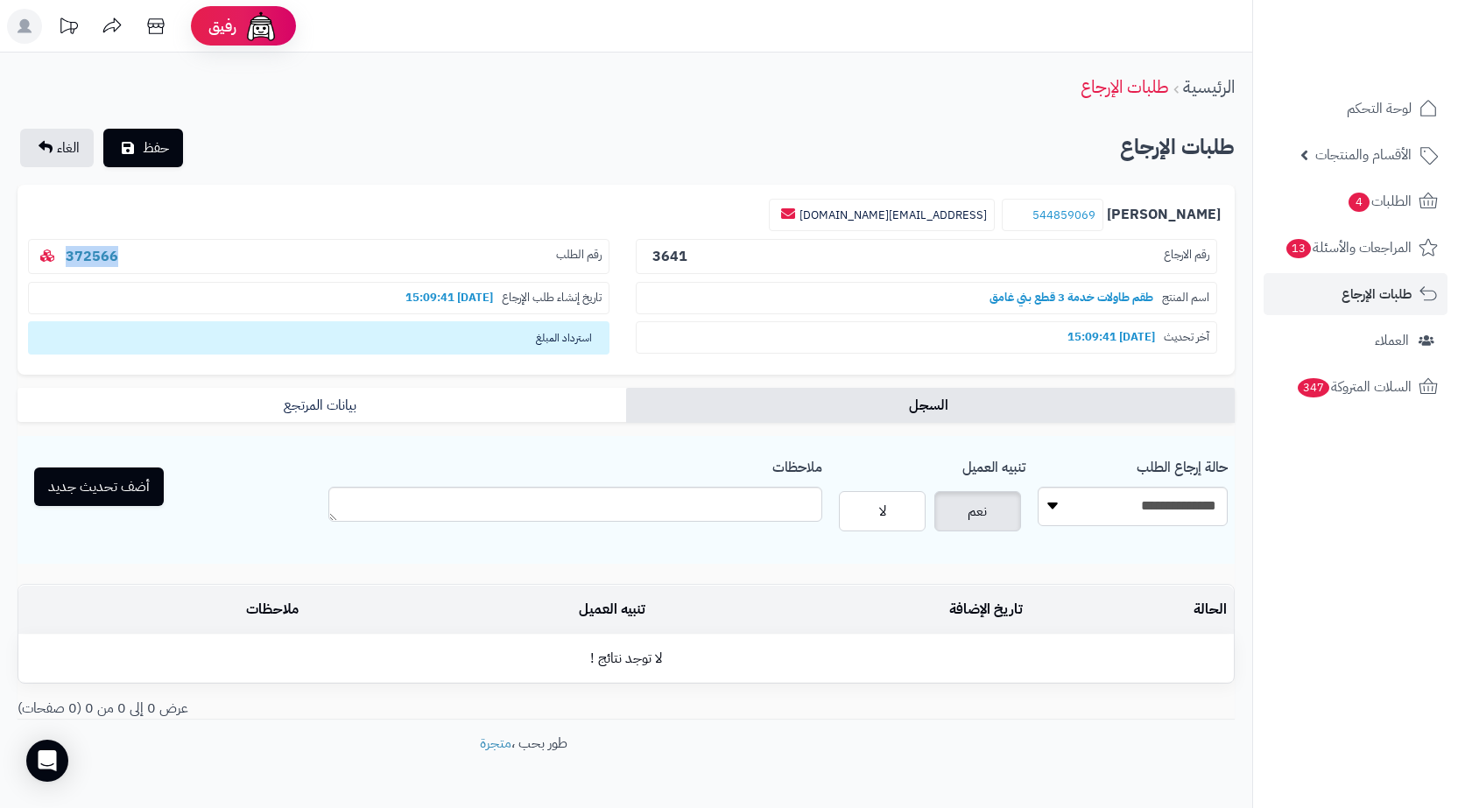
drag, startPoint x: 152, startPoint y: 259, endPoint x: 59, endPoint y: 261, distance: 92.9
click at [59, 261] on p "رقم الطلب 372566" at bounding box center [319, 257] width 582 height 36
copy link "372566"
drag, startPoint x: 1056, startPoint y: 222, endPoint x: 1065, endPoint y: 212, distance: 13.7
click at [1065, 212] on small "544859069" at bounding box center [1053, 215] width 102 height 33
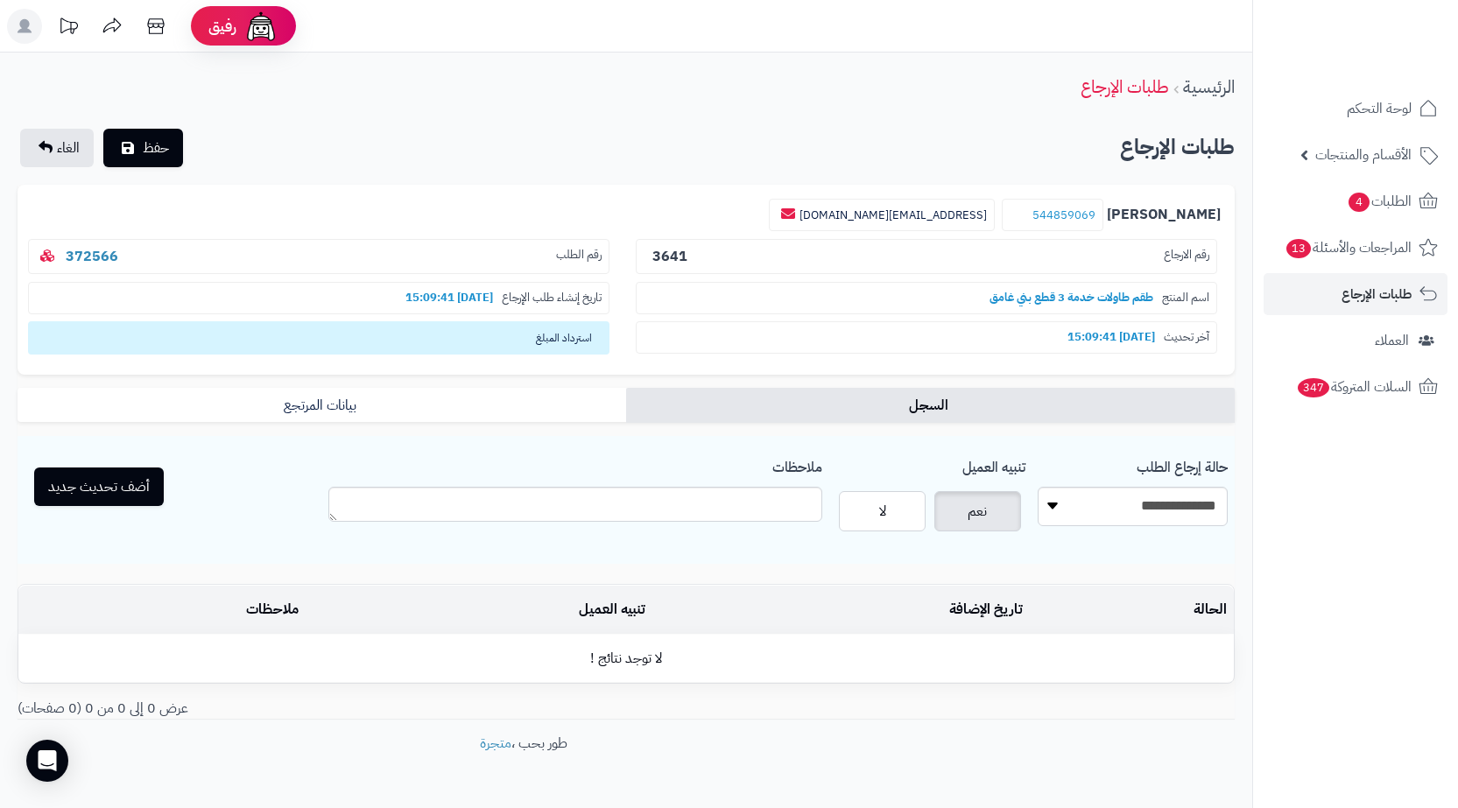
drag, startPoint x: 1058, startPoint y: 212, endPoint x: 1048, endPoint y: 207, distance: 11.0
click at [1048, 207] on small "544859069" at bounding box center [1053, 215] width 102 height 33
drag, startPoint x: 1132, startPoint y: 215, endPoint x: 1067, endPoint y: 214, distance: 64.8
click at [1067, 214] on small "544859069" at bounding box center [1053, 215] width 102 height 33
copy link "544859069"
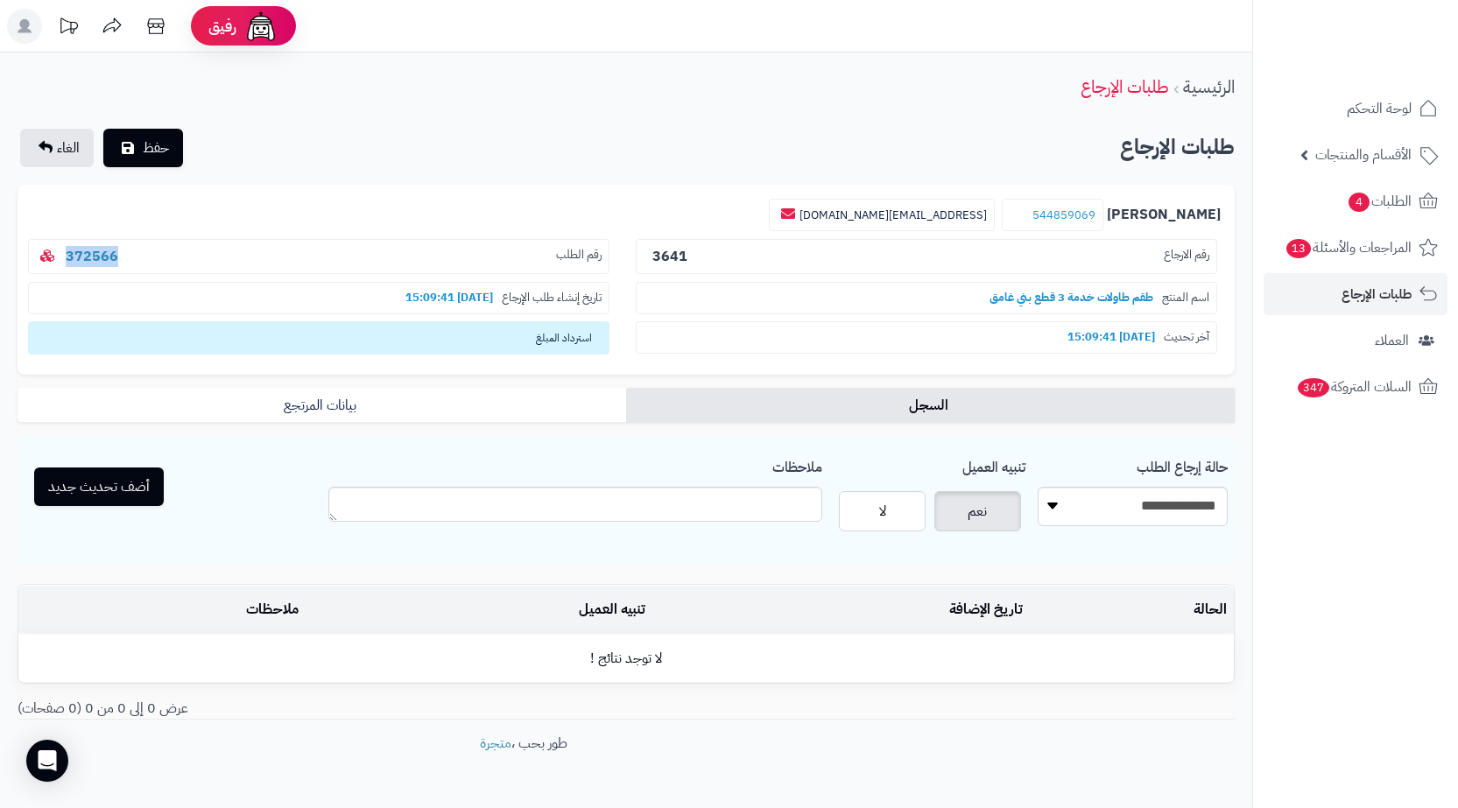
drag, startPoint x: 154, startPoint y: 267, endPoint x: 46, endPoint y: 260, distance: 108.0
click at [46, 260] on p "رقم الطلب 372566" at bounding box center [319, 257] width 582 height 36
copy link "372566"
drag, startPoint x: 1083, startPoint y: 487, endPoint x: 1108, endPoint y: 524, distance: 44.2
click at [1083, 487] on select "**********" at bounding box center [1133, 506] width 190 height 39
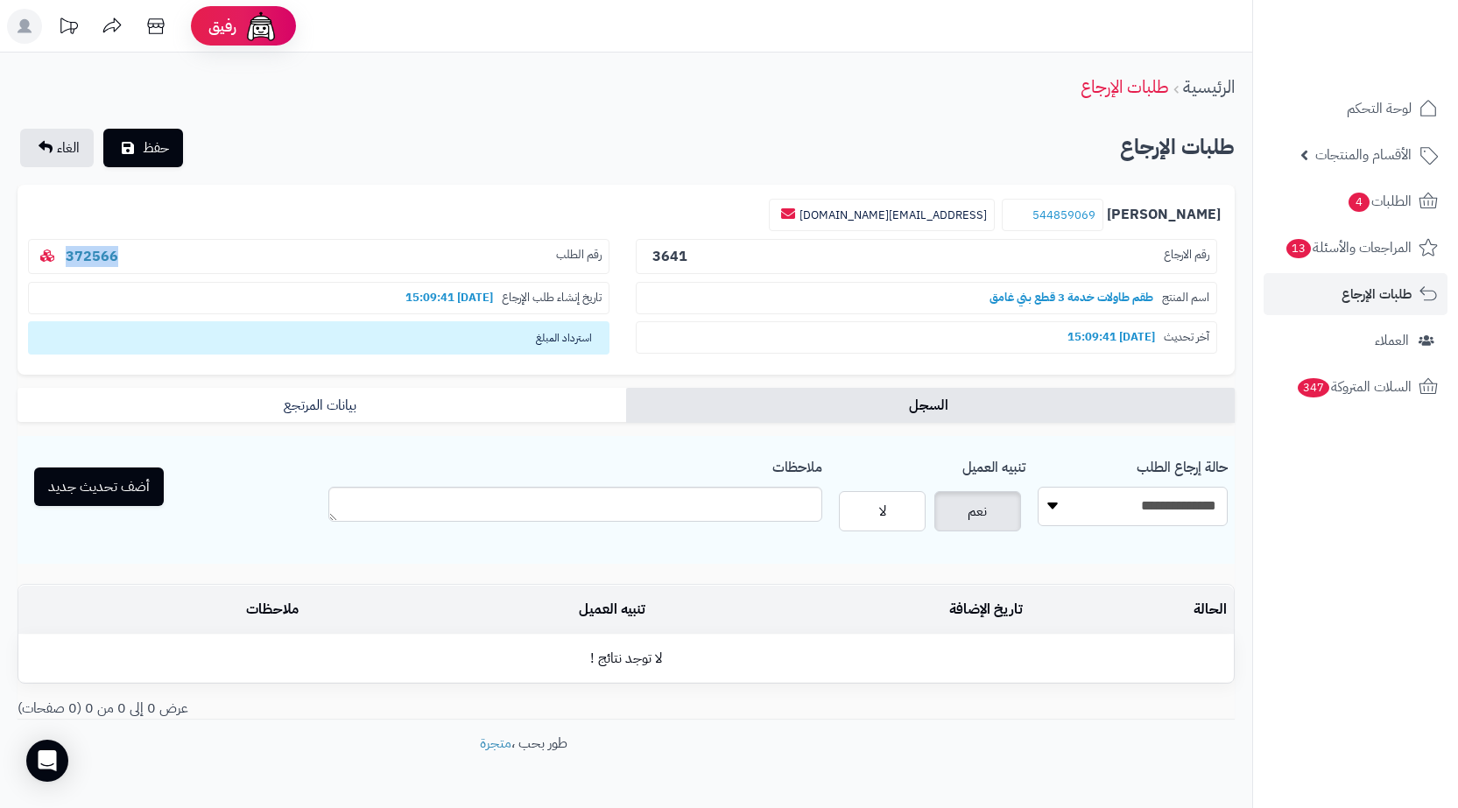
select select "*"
click at [1038, 487] on select "**********" at bounding box center [1133, 506] width 190 height 39
click at [121, 473] on button "أضف تحديث جديد" at bounding box center [99, 486] width 130 height 39
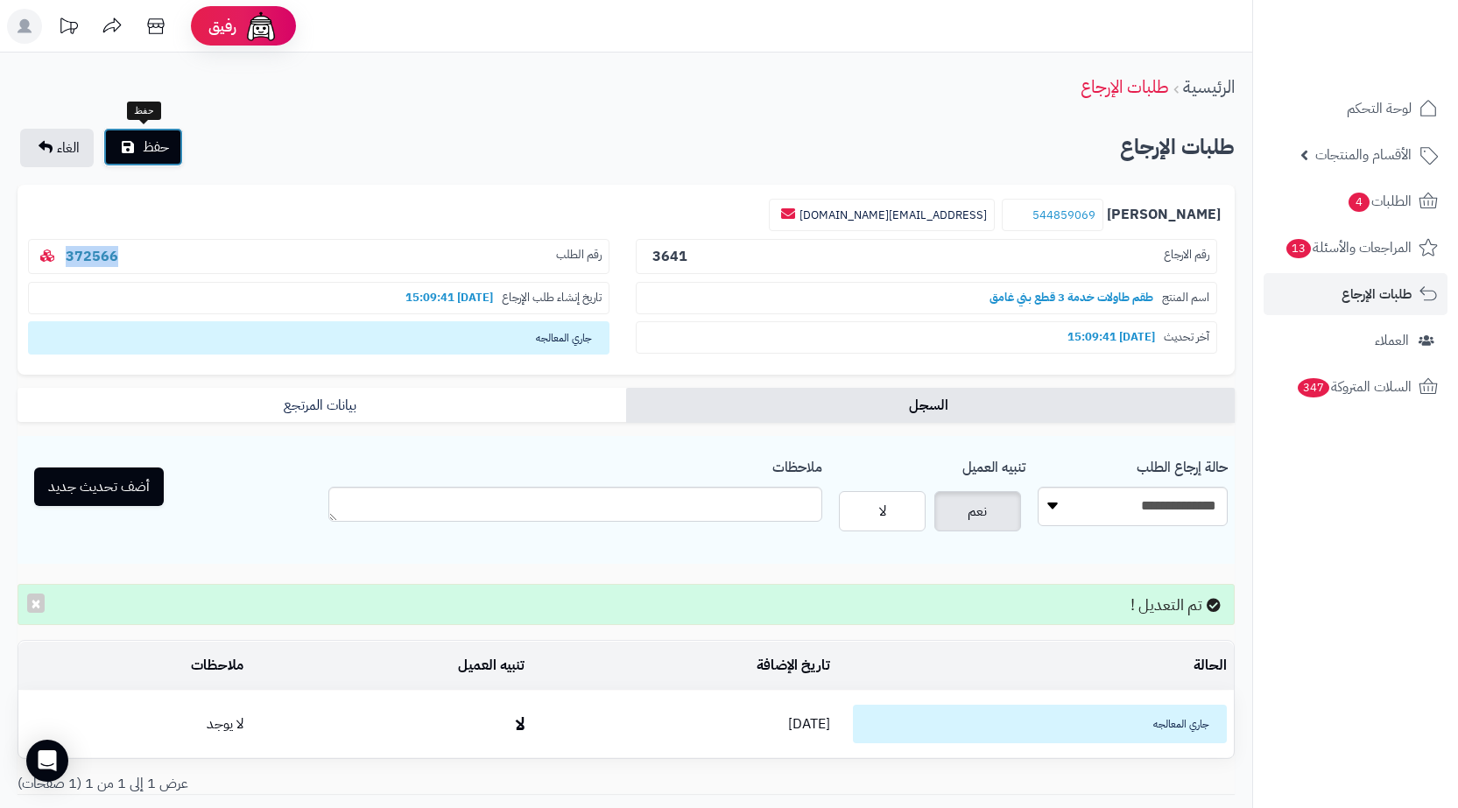
click at [163, 154] on span "حفظ" at bounding box center [156, 147] width 26 height 21
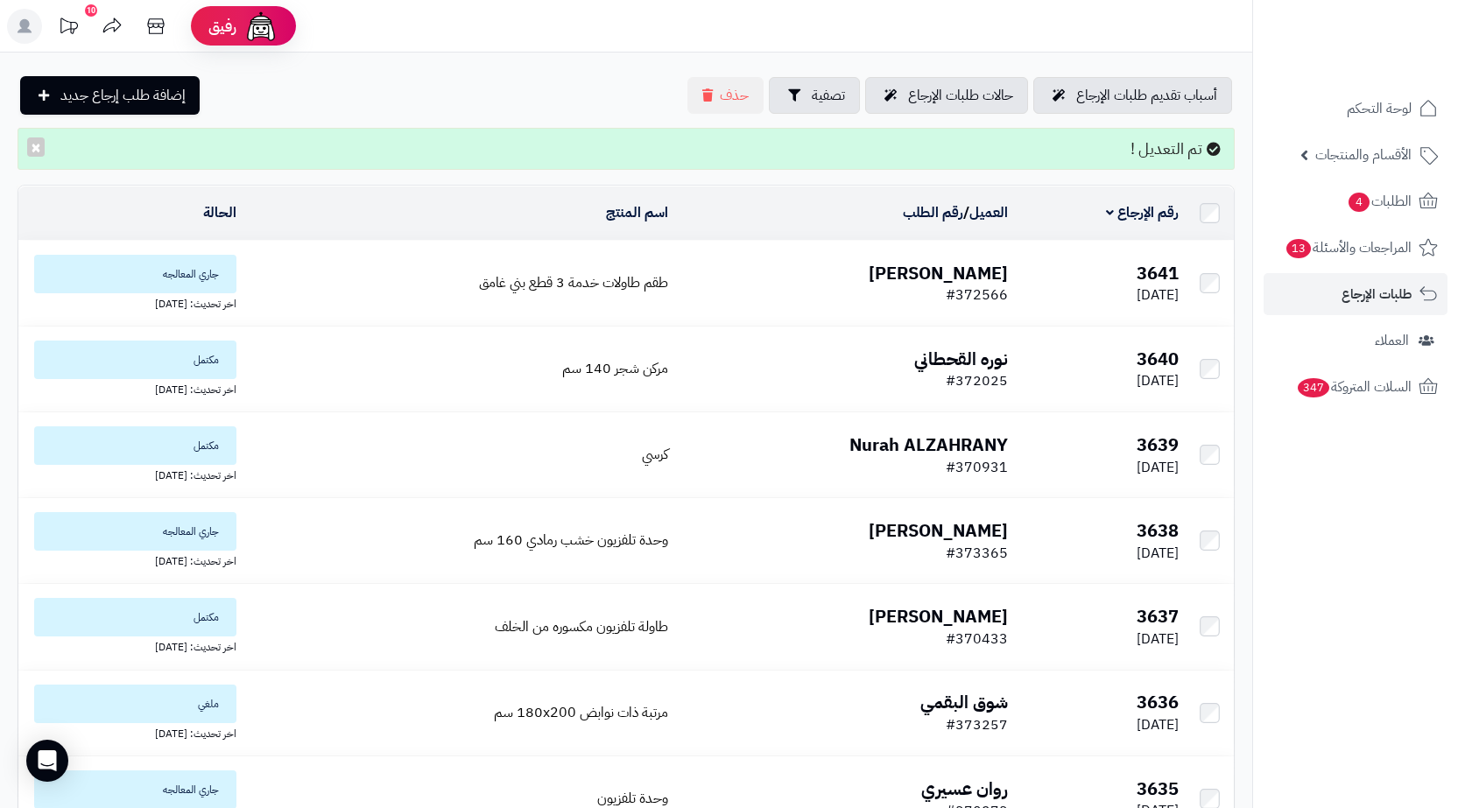
click at [540, 295] on td "طقم طاولات خدمة 3 قطع بني غامق" at bounding box center [459, 283] width 432 height 85
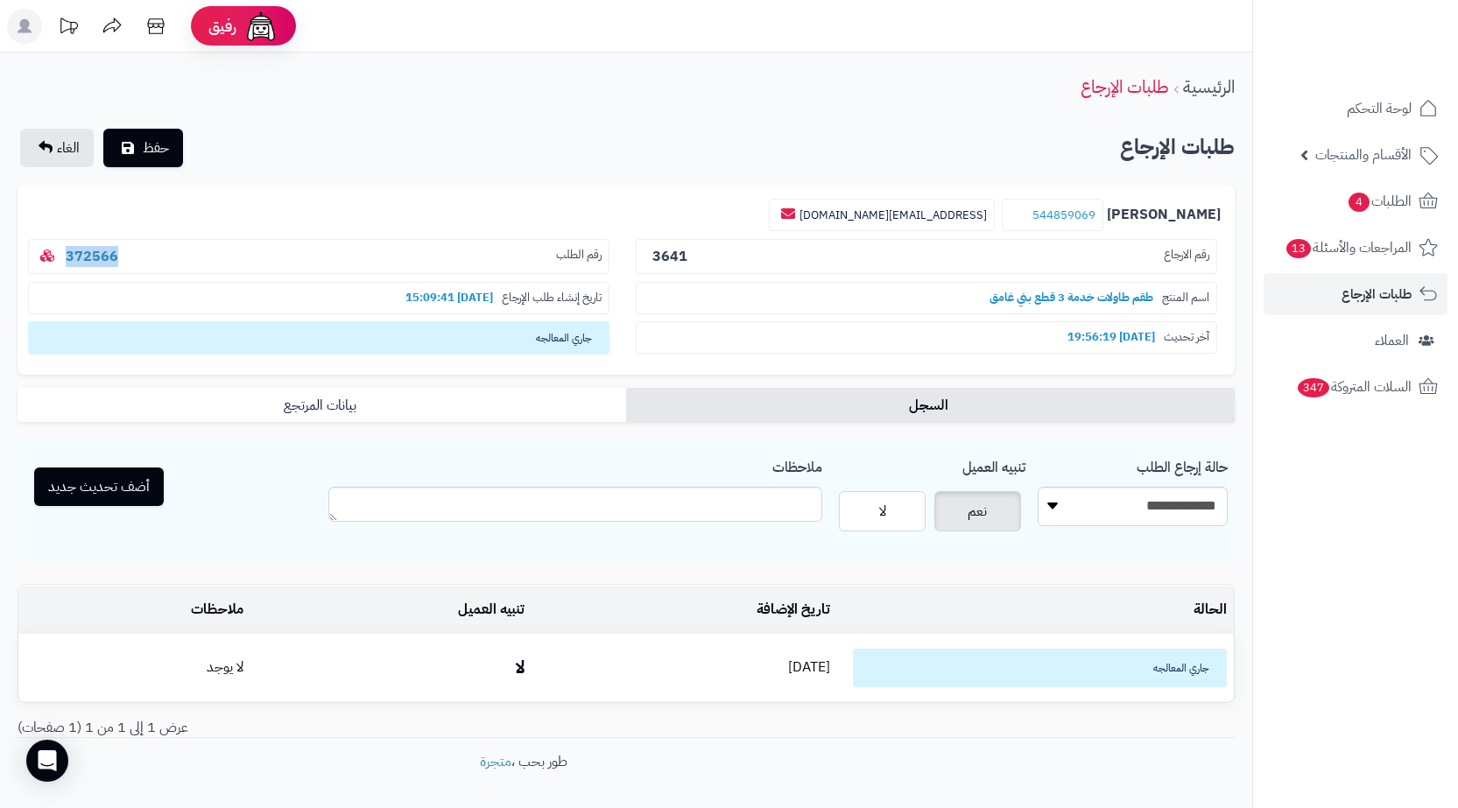
drag, startPoint x: 163, startPoint y: 268, endPoint x: 59, endPoint y: 265, distance: 104.3
click at [59, 265] on p "رقم الطلب 372566" at bounding box center [319, 257] width 582 height 36
copy link "372566"
